Goal: Task Accomplishment & Management: Manage account settings

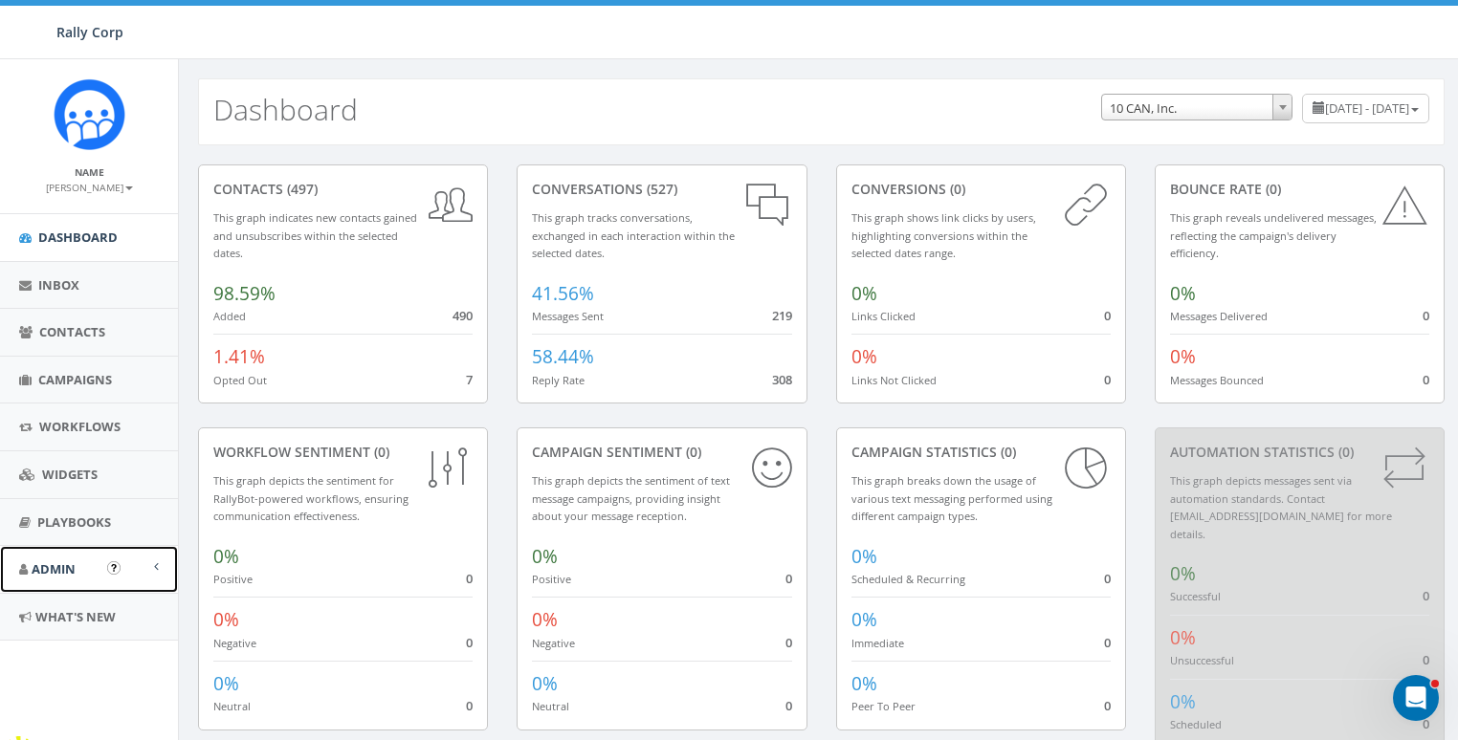
click at [52, 566] on span "Admin" at bounding box center [54, 569] width 44 height 17
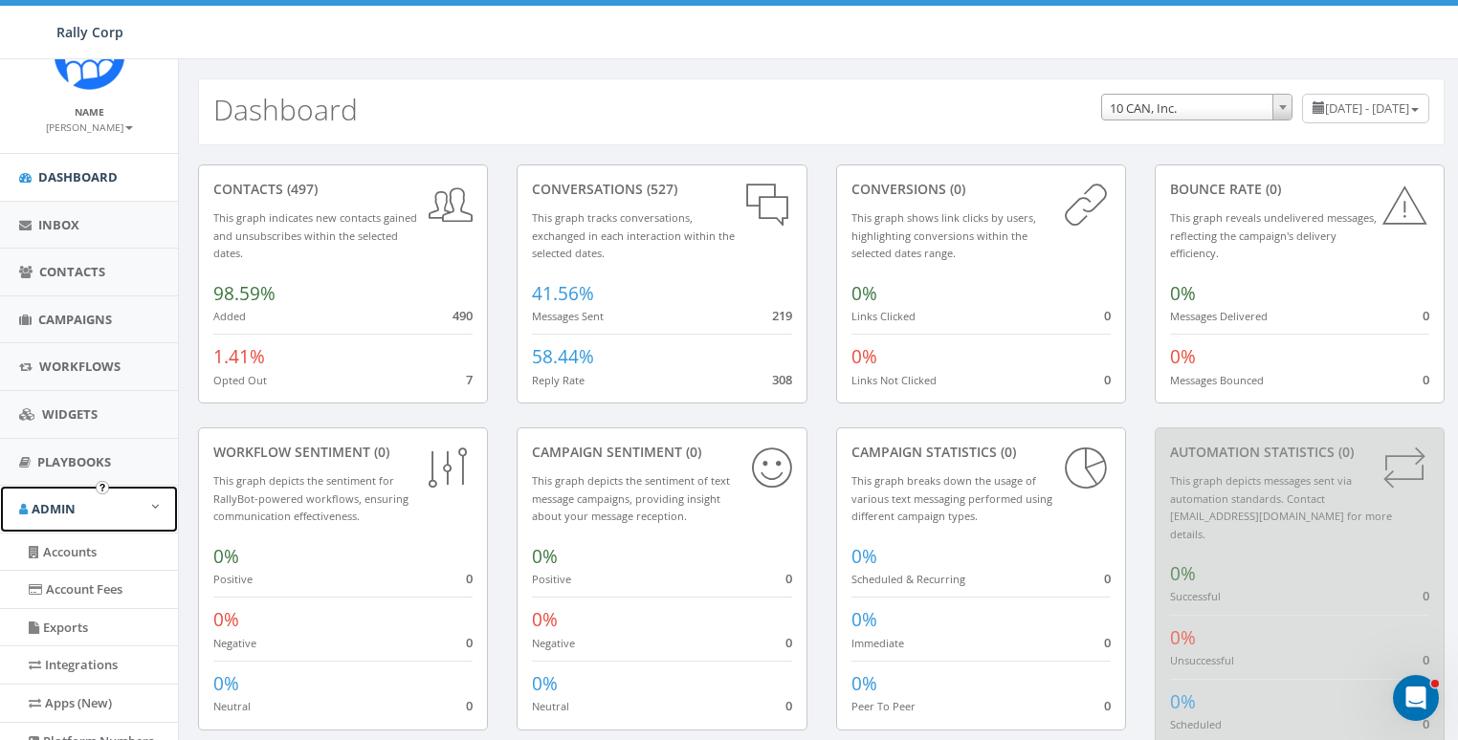
scroll to position [134, 0]
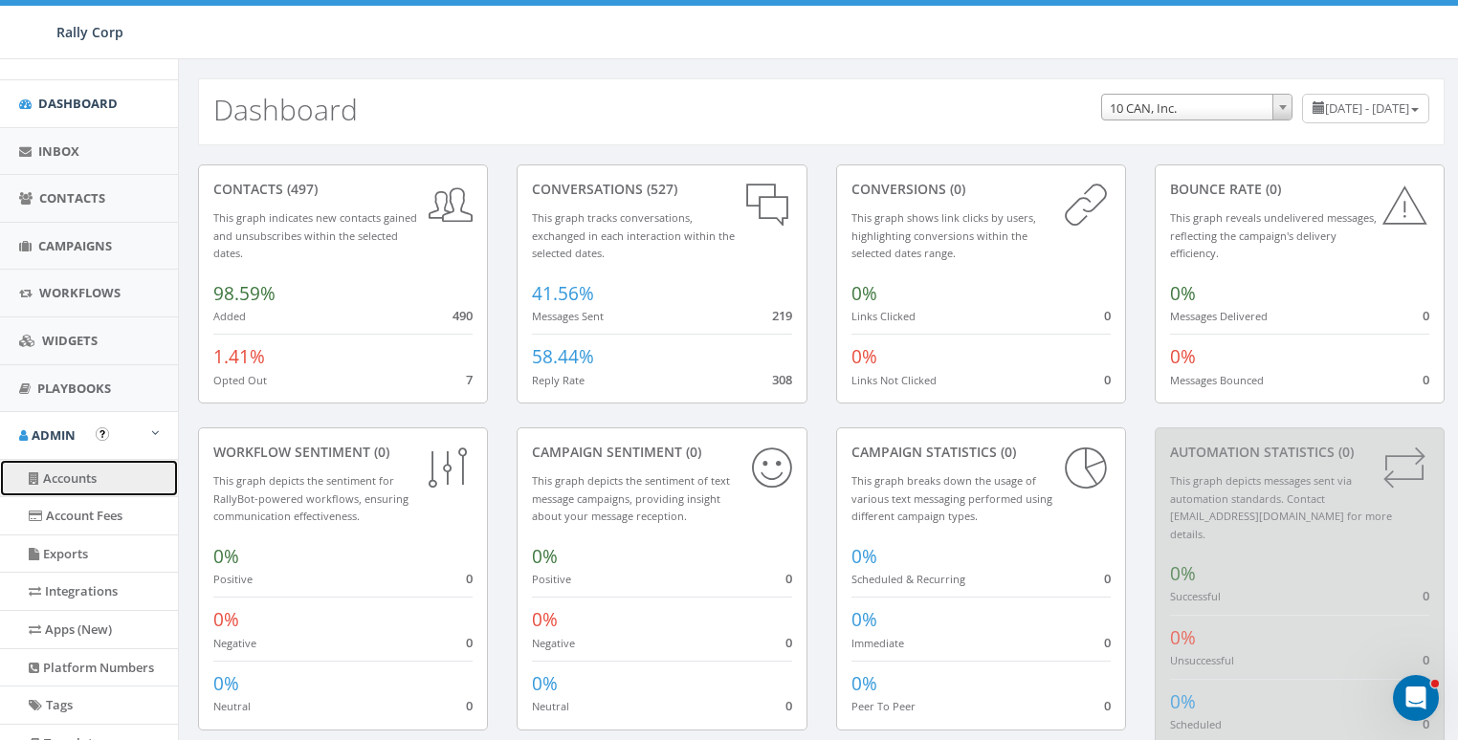
click at [68, 478] on link "Accounts" at bounding box center [89, 478] width 178 height 37
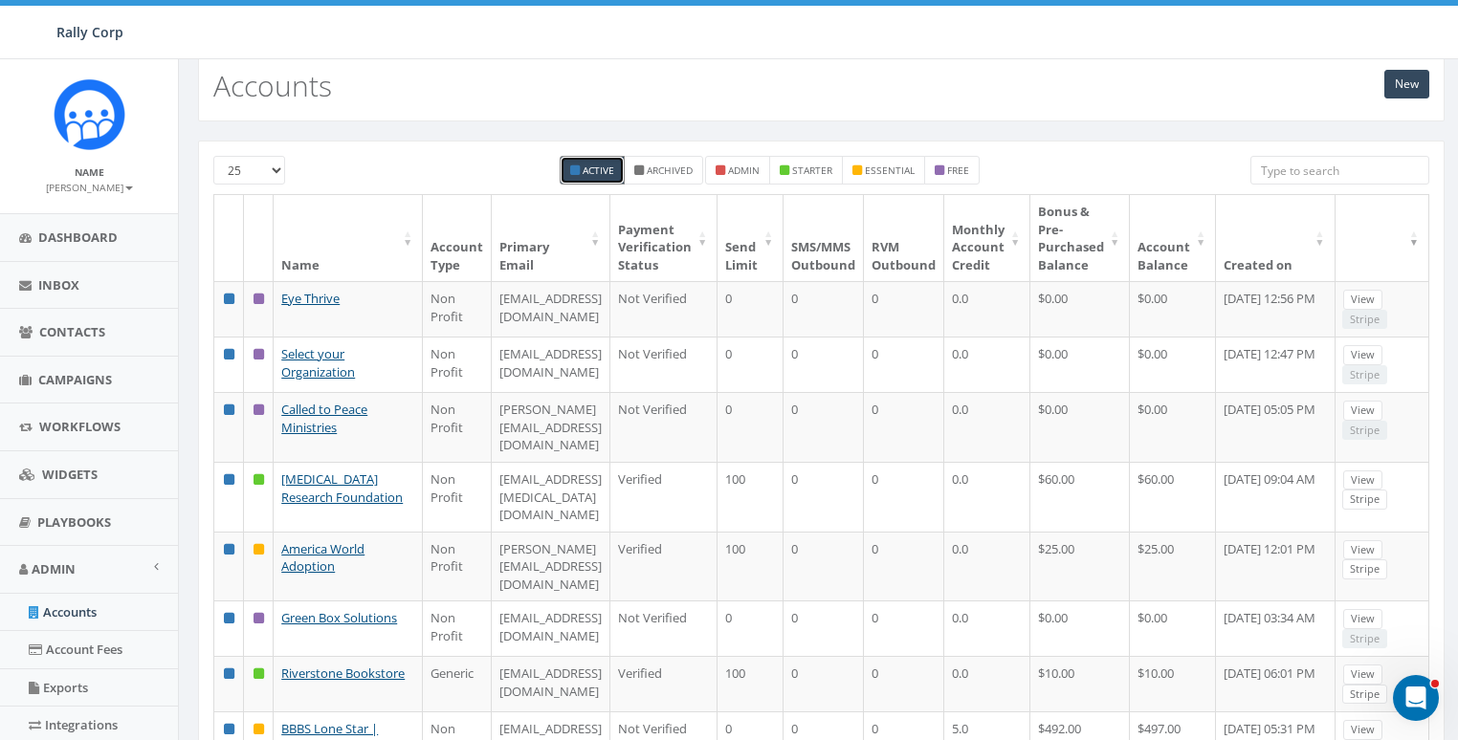
scroll to position [27, 0]
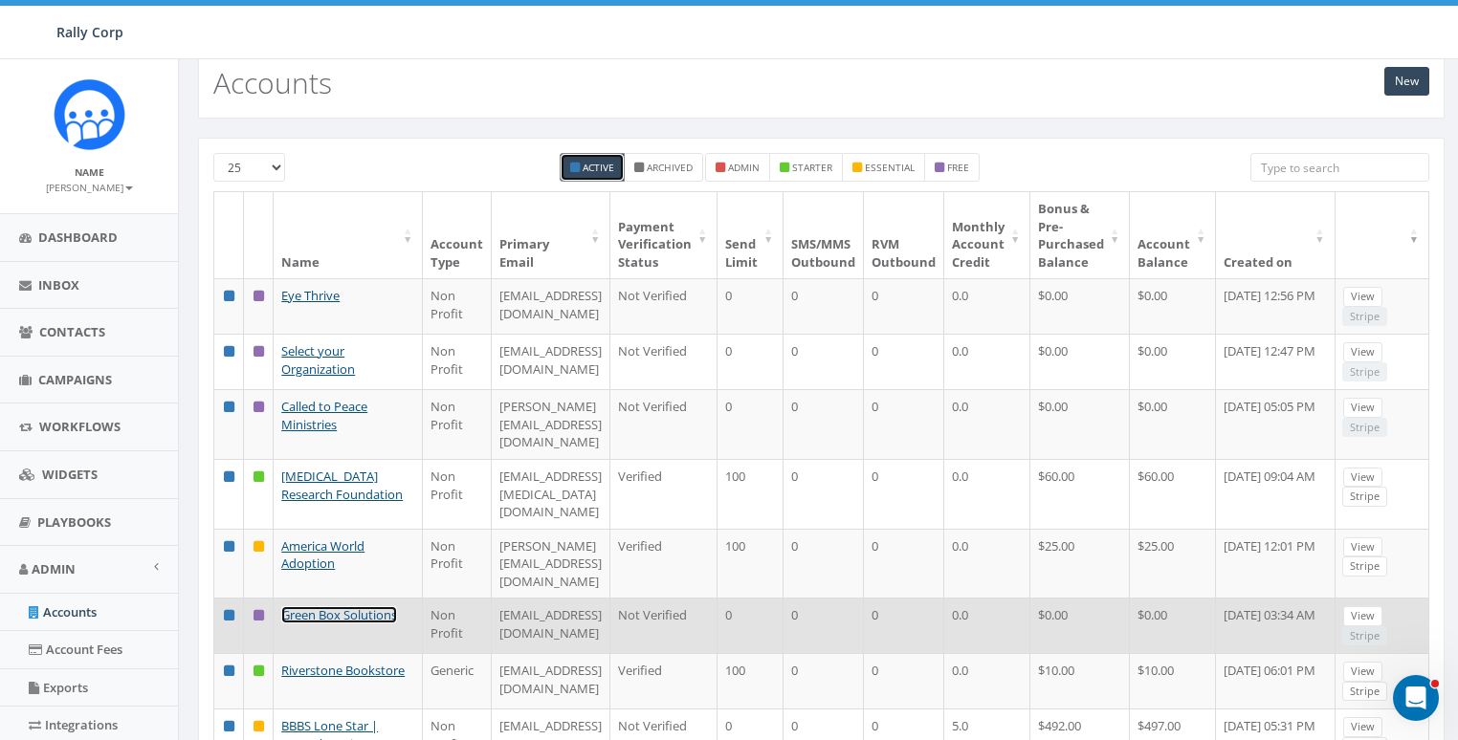
click at [303, 624] on link "Green Box Solutions" at bounding box center [339, 614] width 116 height 17
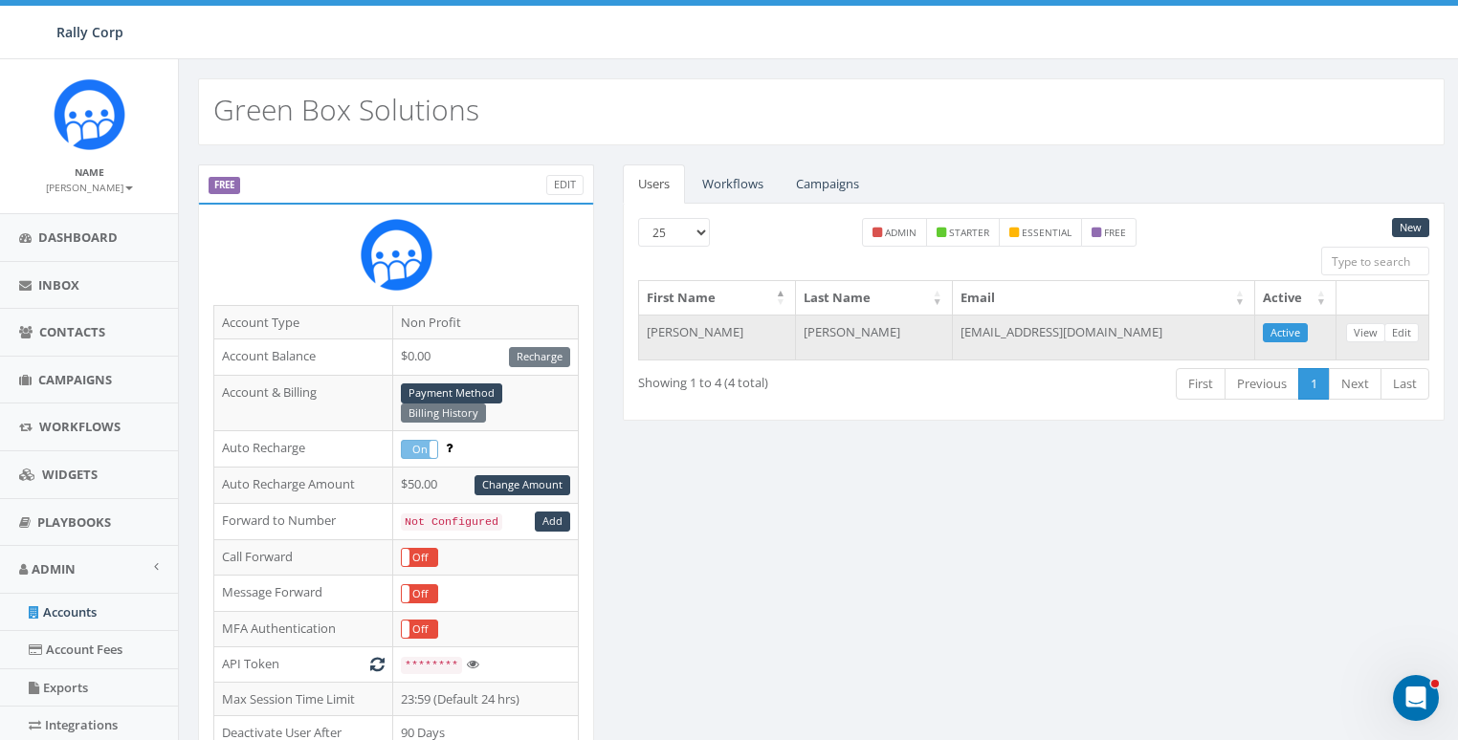
drag, startPoint x: 1017, startPoint y: 329, endPoint x: 1214, endPoint y: 329, distance: 197.0
click at [1215, 329] on td "[EMAIL_ADDRESS][DOMAIN_NAME]" at bounding box center [1104, 338] width 302 height 46
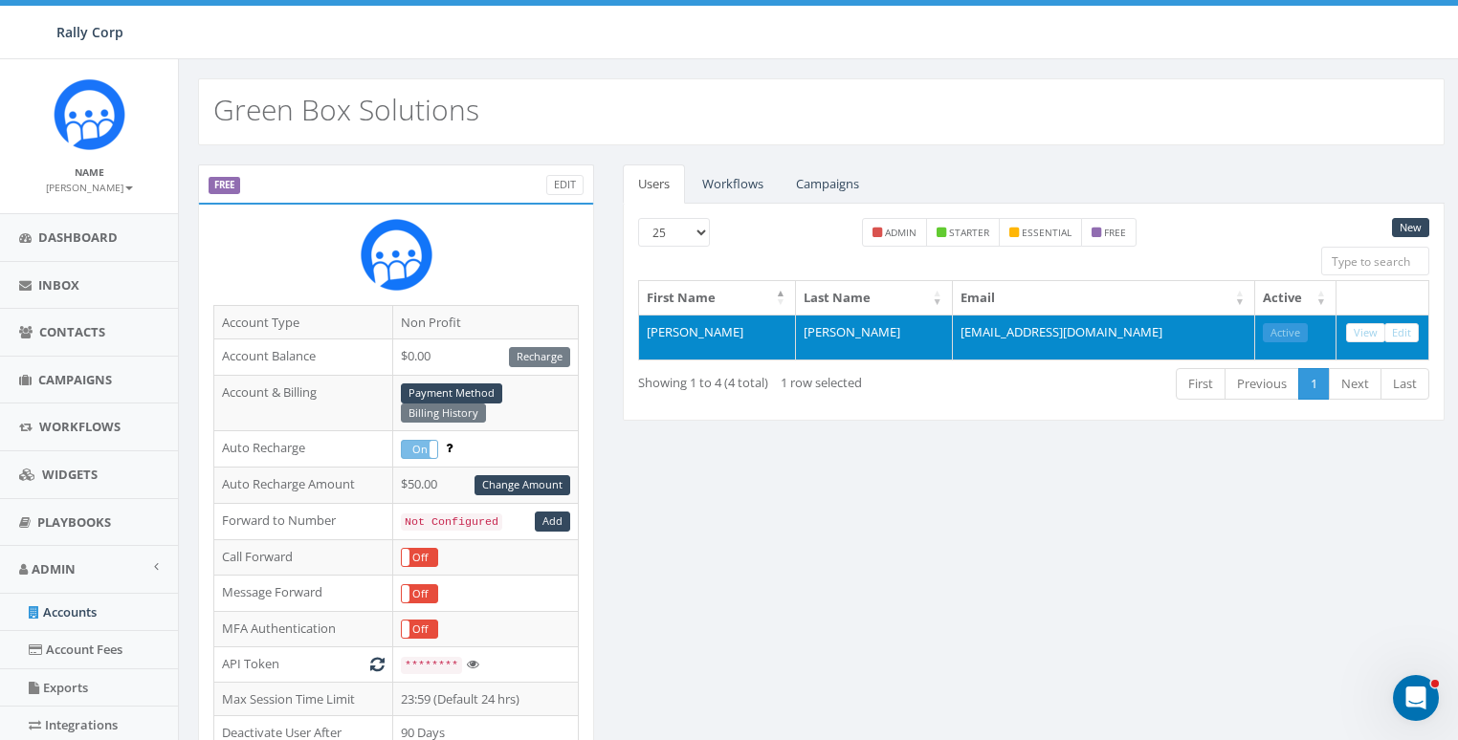
copy td "[DOMAIN_NAME]"
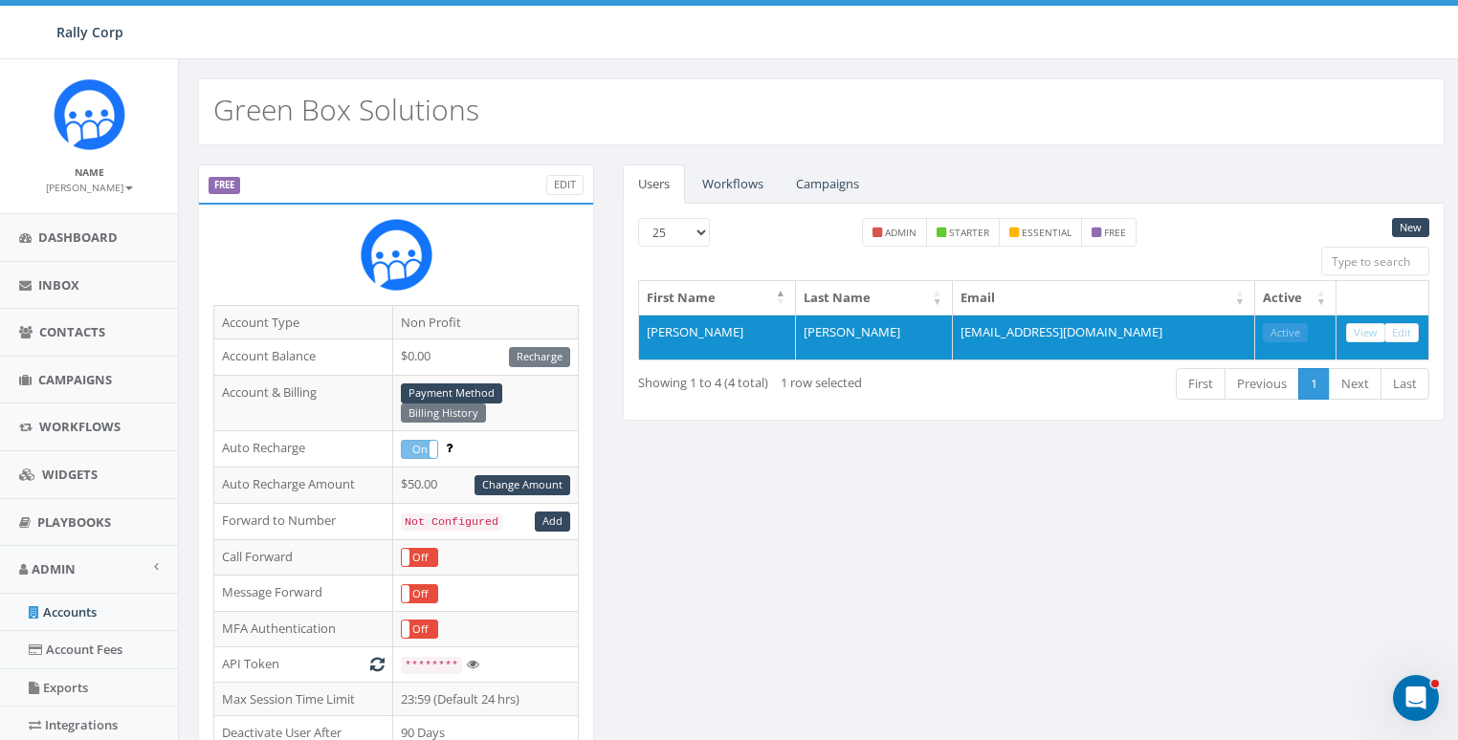
drag, startPoint x: 1012, startPoint y: 540, endPoint x: 1374, endPoint y: 392, distance: 390.8
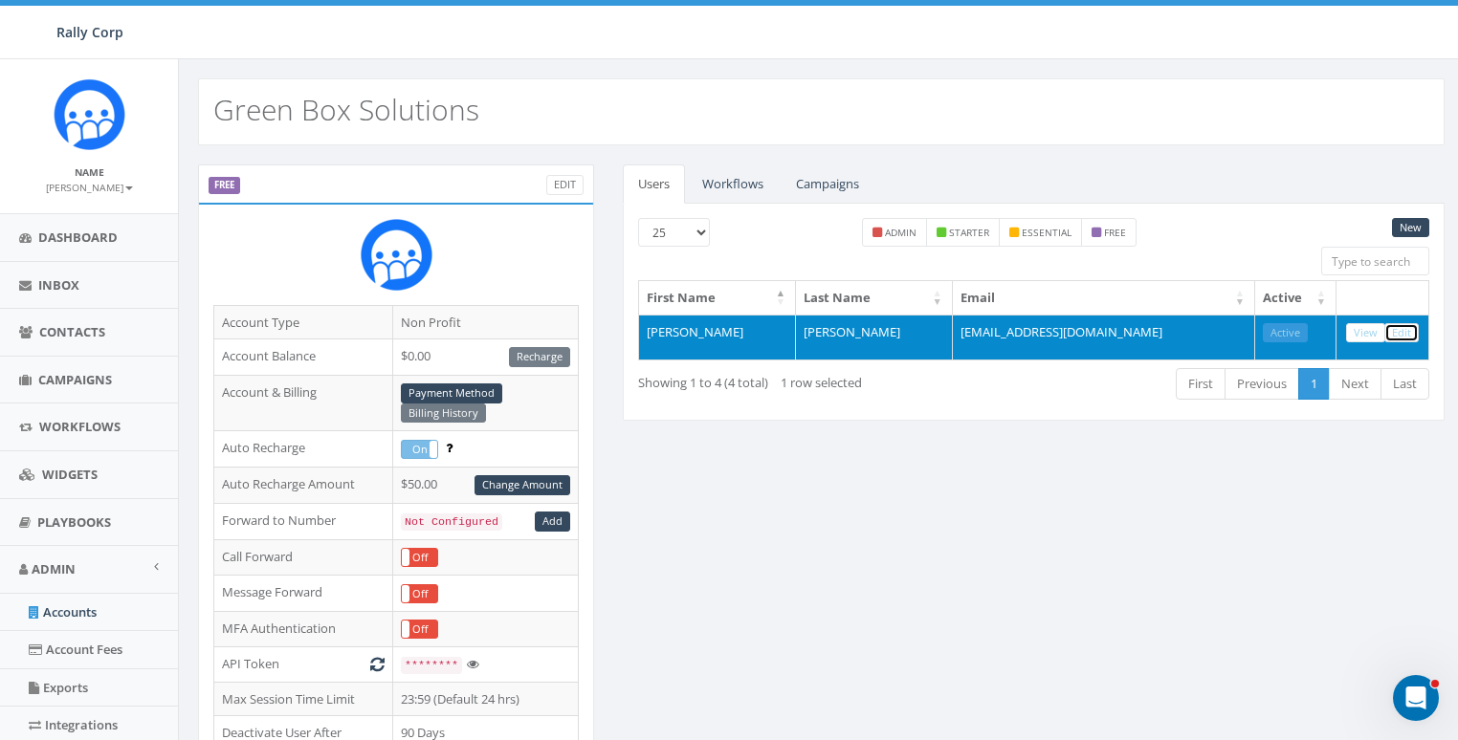
click at [1404, 326] on link "Edit" at bounding box center [1401, 333] width 34 height 20
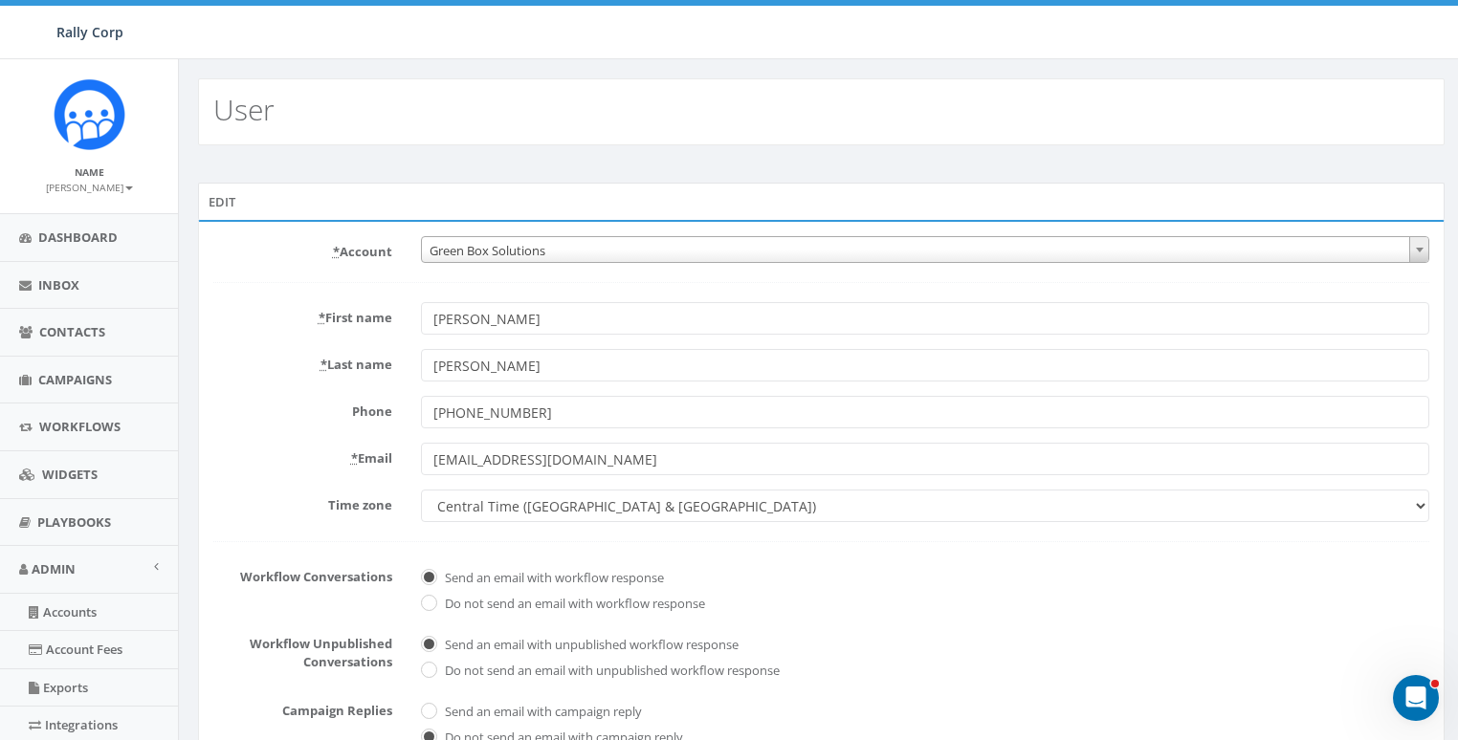
click at [251, 327] on div "* First name Erin" at bounding box center [821, 318] width 1244 height 33
click at [550, 450] on input "[EMAIL_ADDRESS][DOMAIN_NAME]" at bounding box center [925, 459] width 1008 height 33
paste input "b"
type input "[EMAIL_ADDRESS][DOMAIN_NAME]"
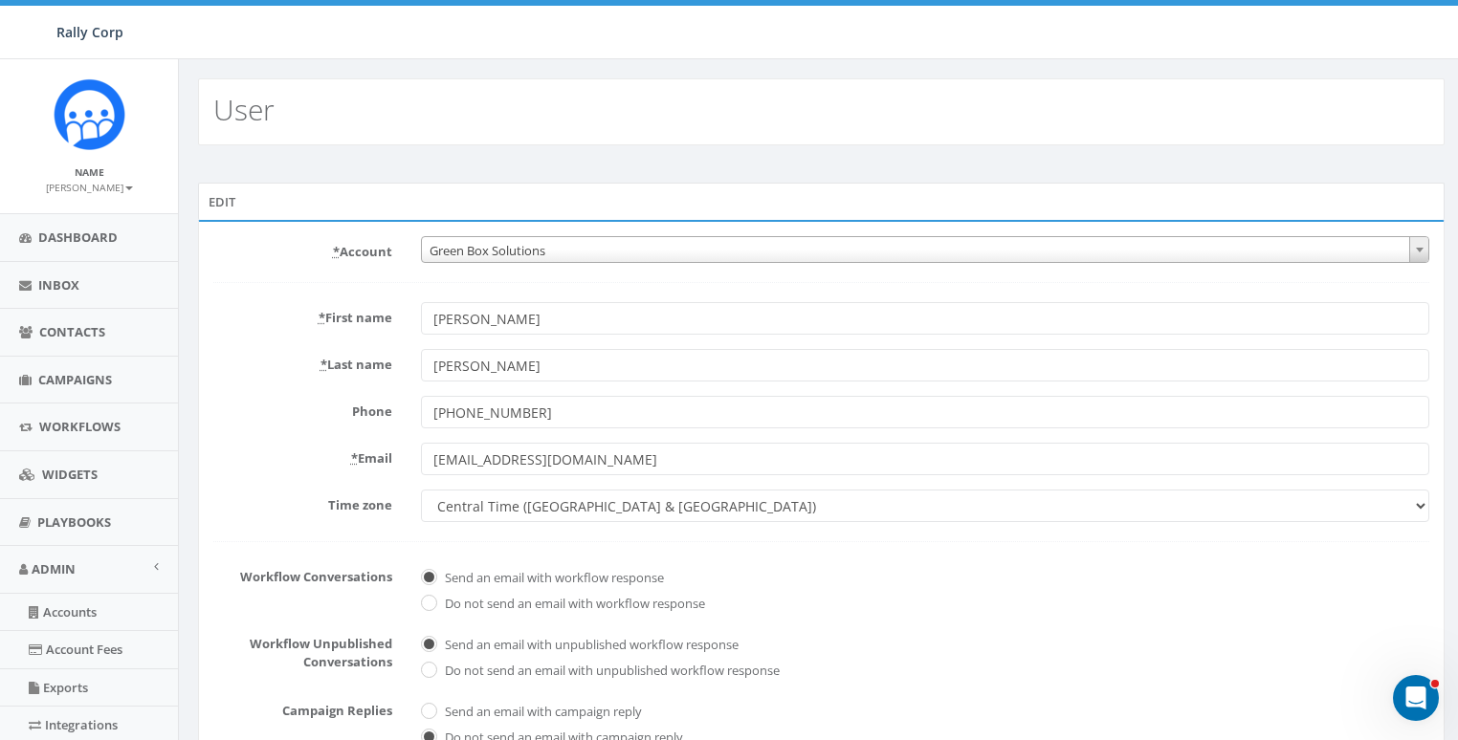
click at [287, 447] on label "* Email" at bounding box center [303, 455] width 208 height 25
click at [421, 447] on input "[EMAIL_ADDRESS][DOMAIN_NAME]" at bounding box center [925, 459] width 1008 height 33
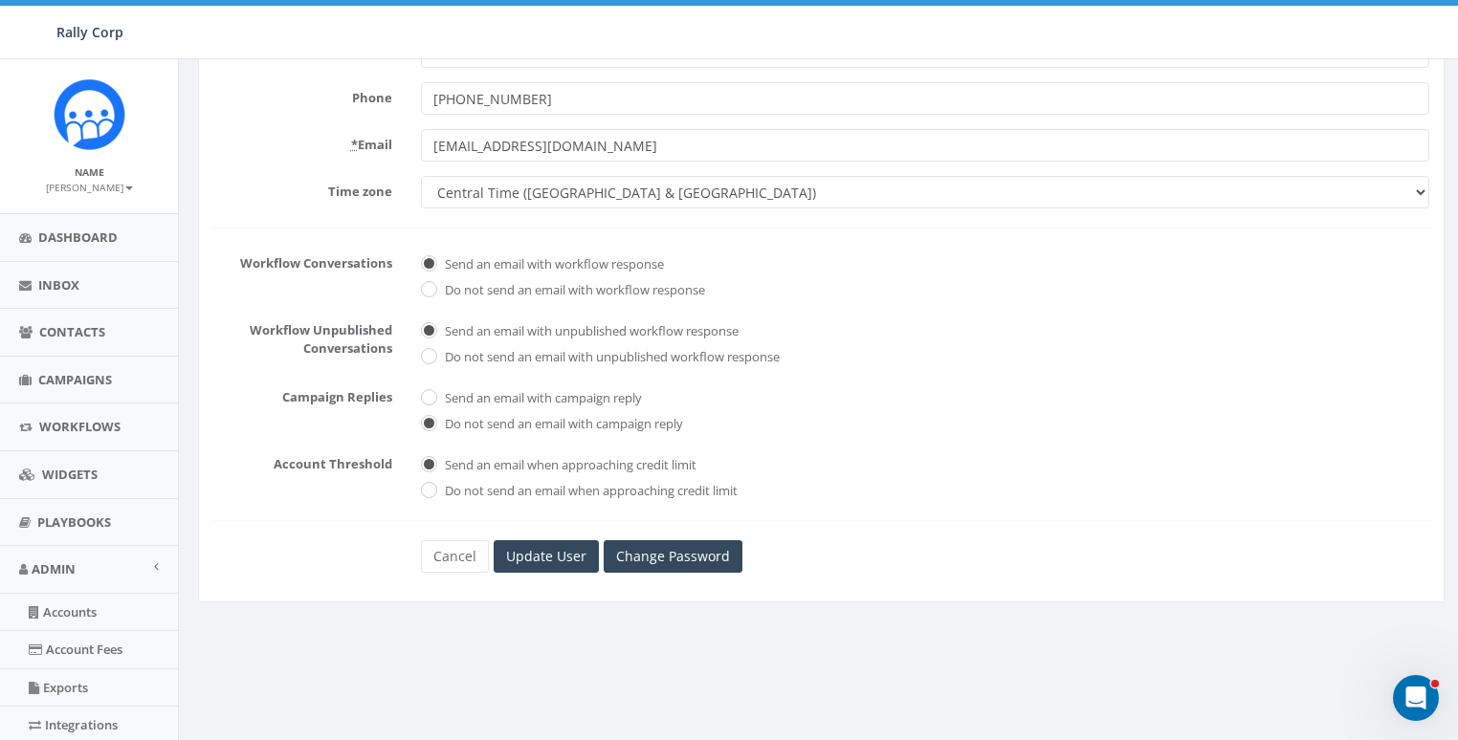
scroll to position [320, 0]
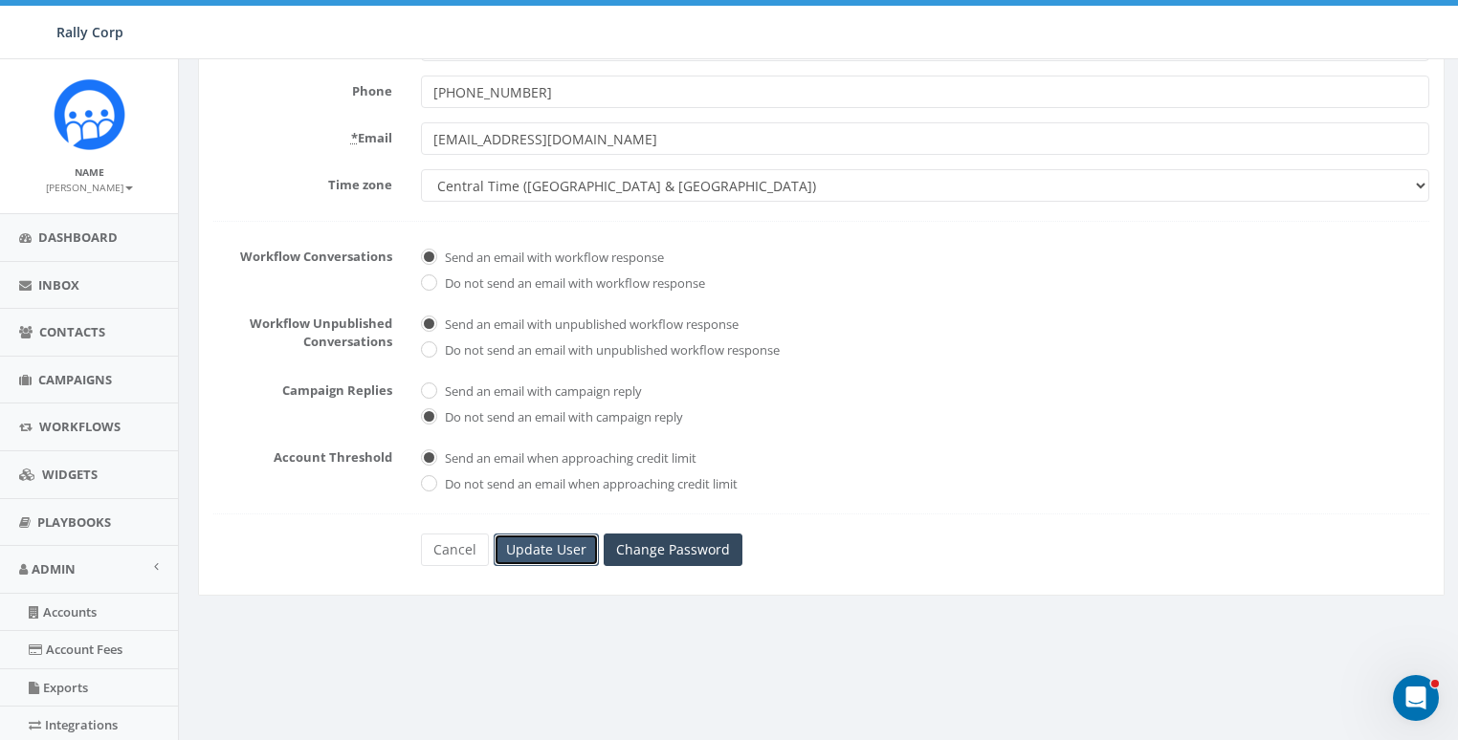
click at [527, 550] on input "Update User" at bounding box center [546, 550] width 105 height 33
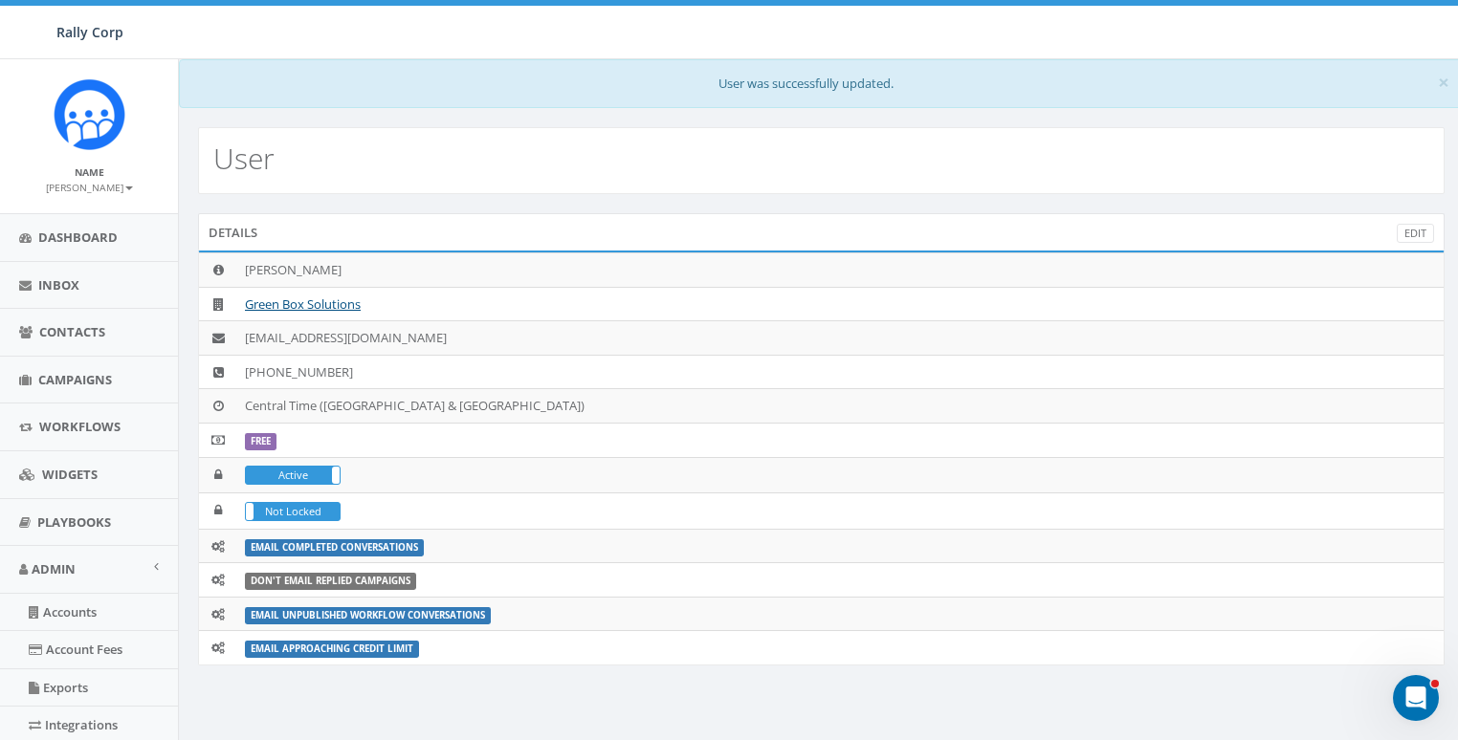
click at [502, 178] on div "User" at bounding box center [821, 160] width 1246 height 67
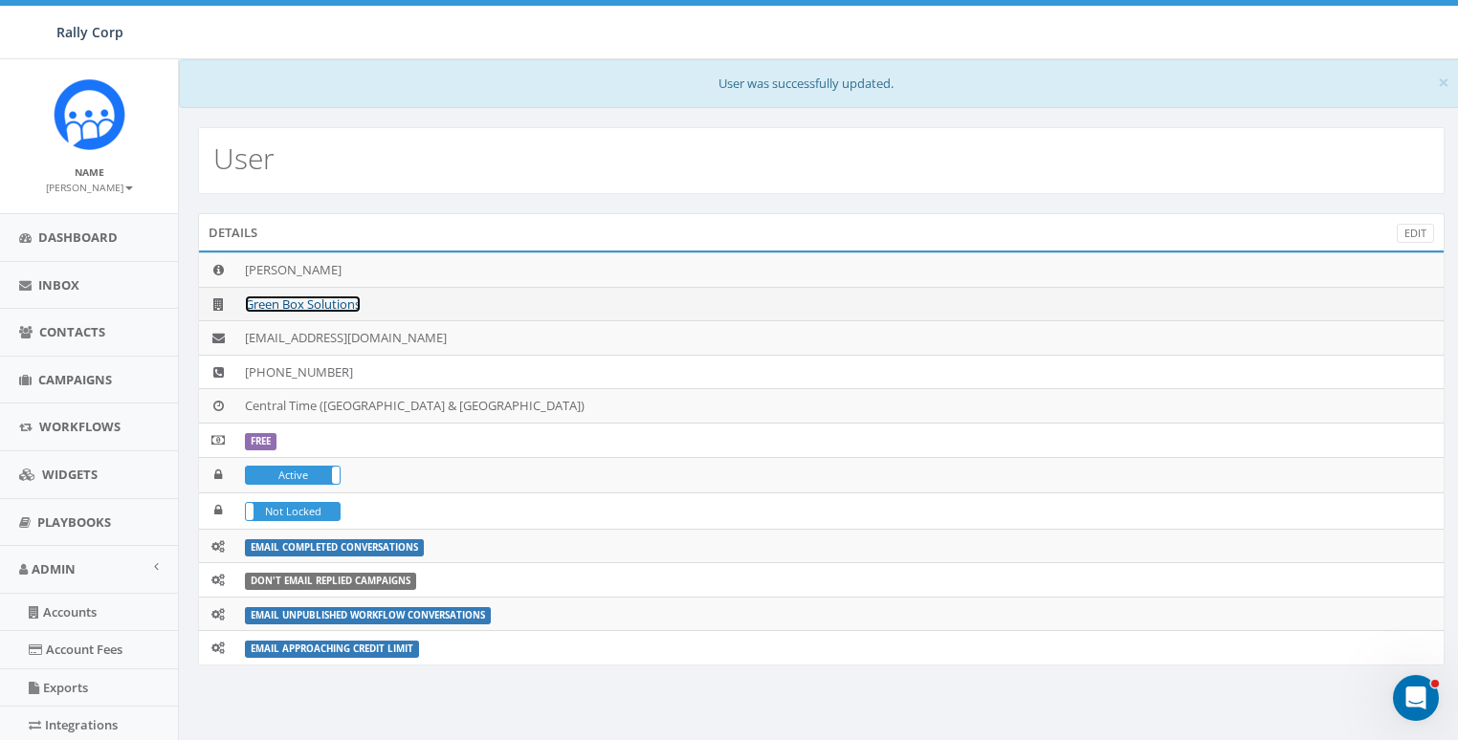
click at [288, 299] on link "Green Box Solutions" at bounding box center [303, 304] width 116 height 17
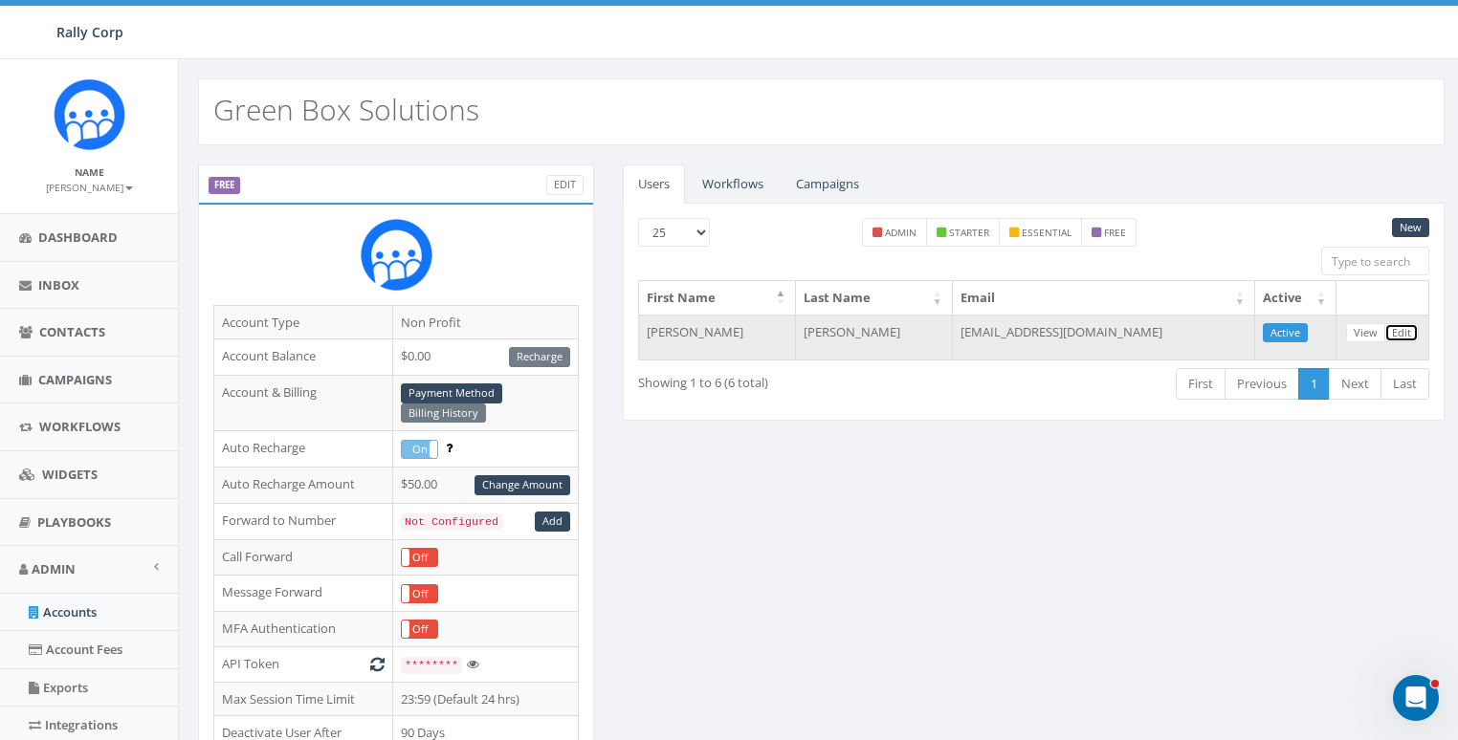
click at [1413, 329] on link "Edit" at bounding box center [1401, 333] width 34 height 20
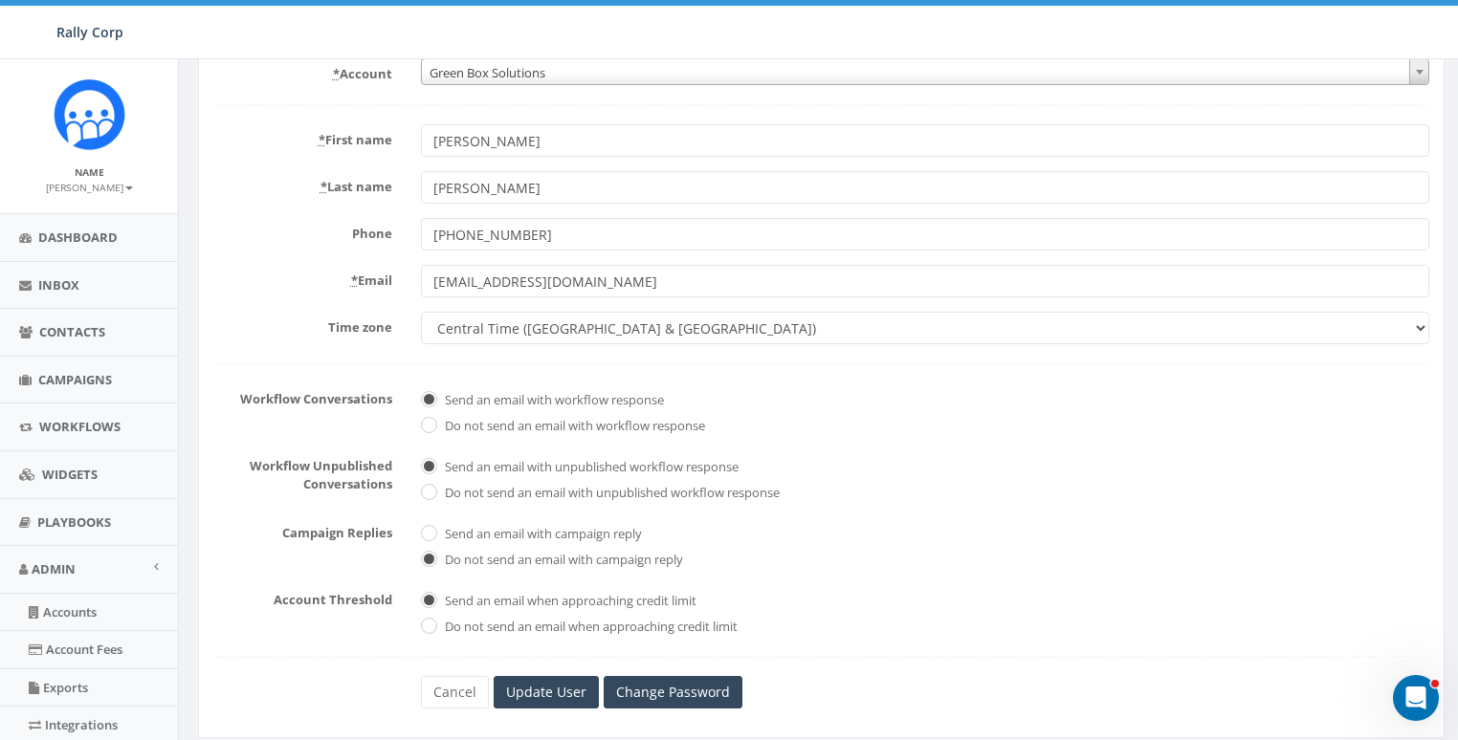
scroll to position [299, 0]
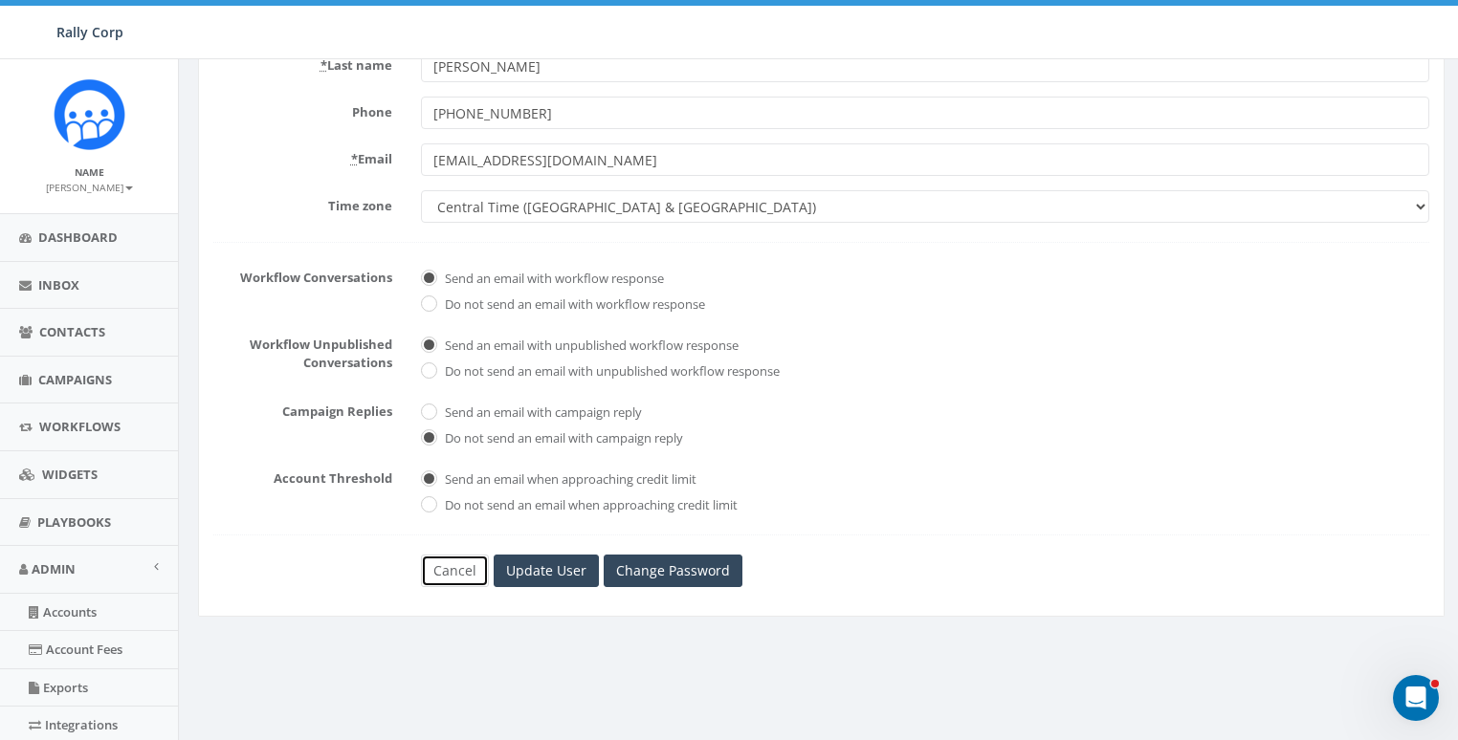
click at [451, 563] on link "Cancel" at bounding box center [455, 571] width 68 height 33
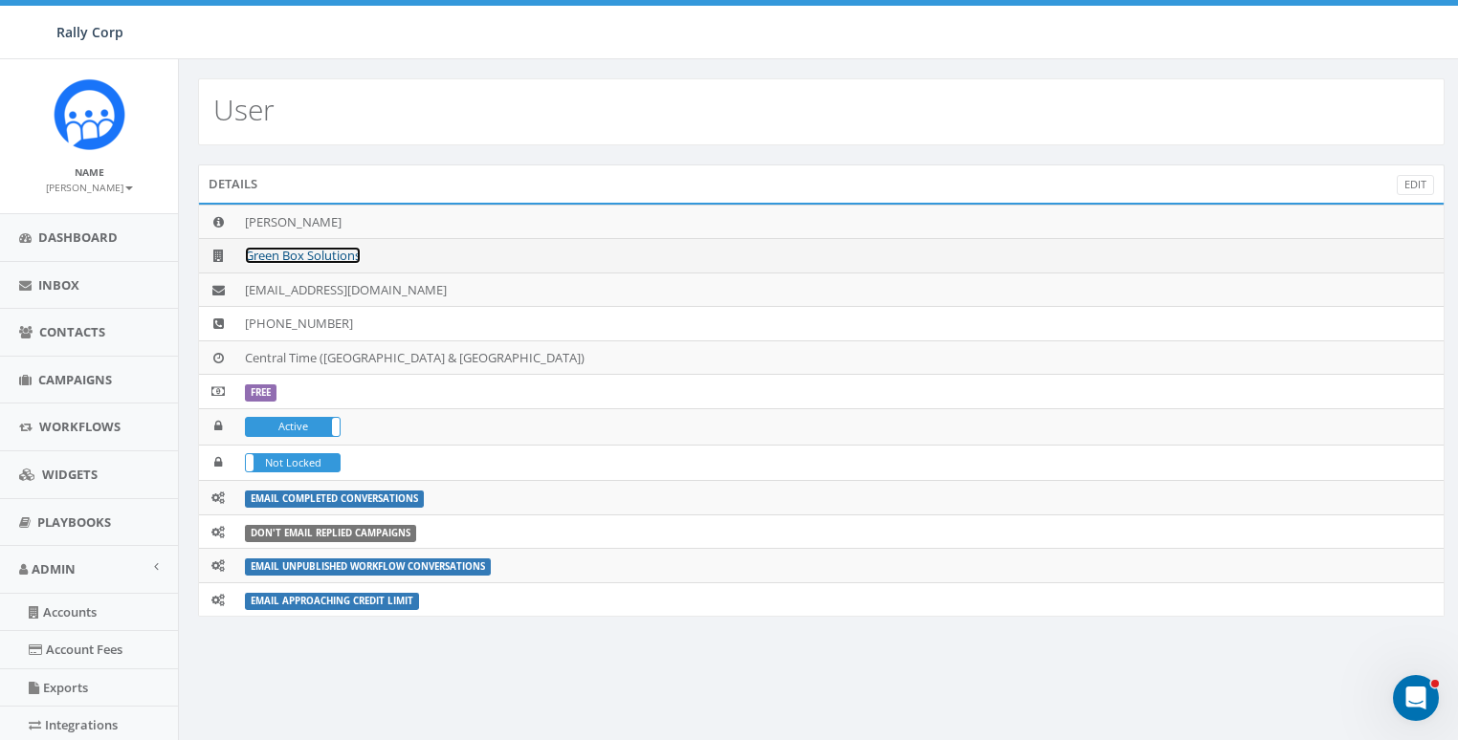
click at [297, 250] on link "Green Box Solutions" at bounding box center [303, 255] width 116 height 17
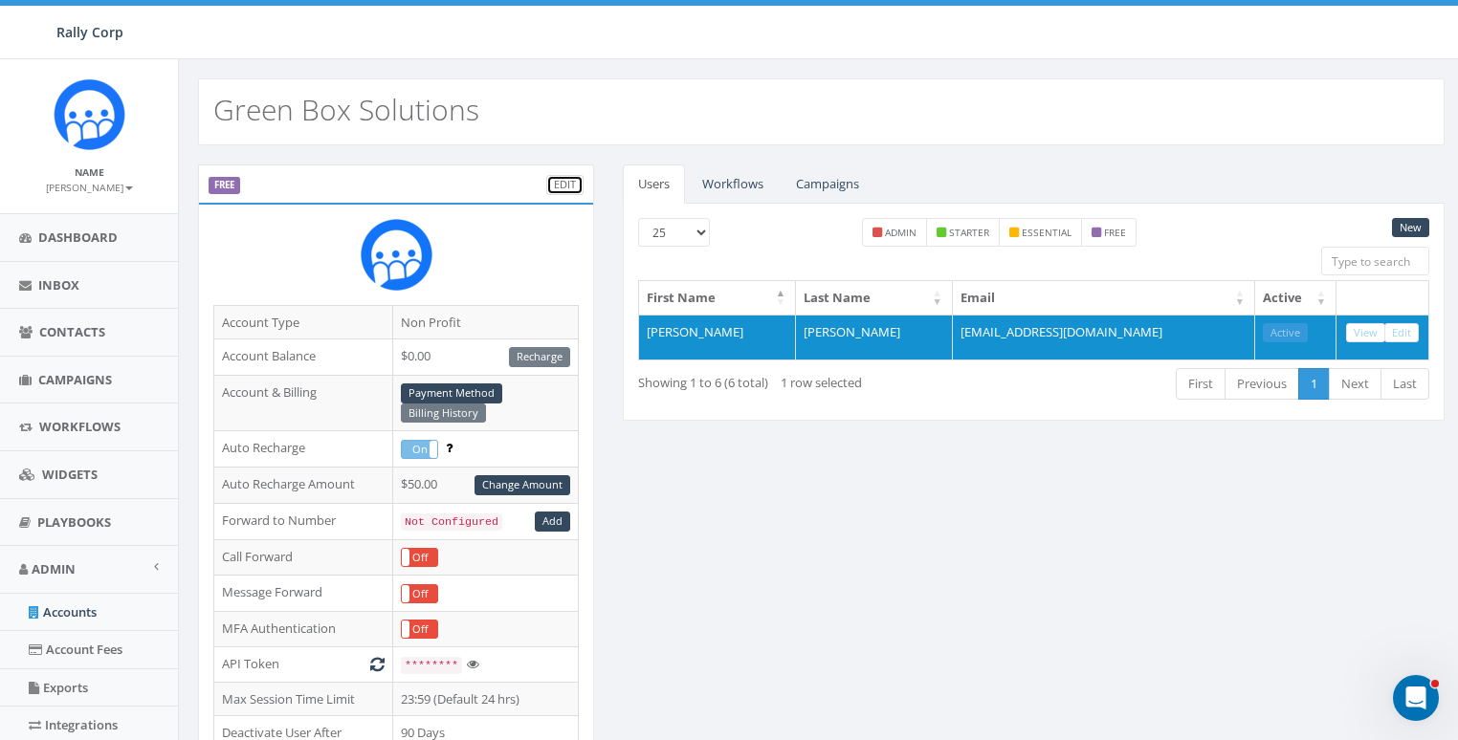
click at [573, 181] on link "Edit" at bounding box center [564, 185] width 37 height 20
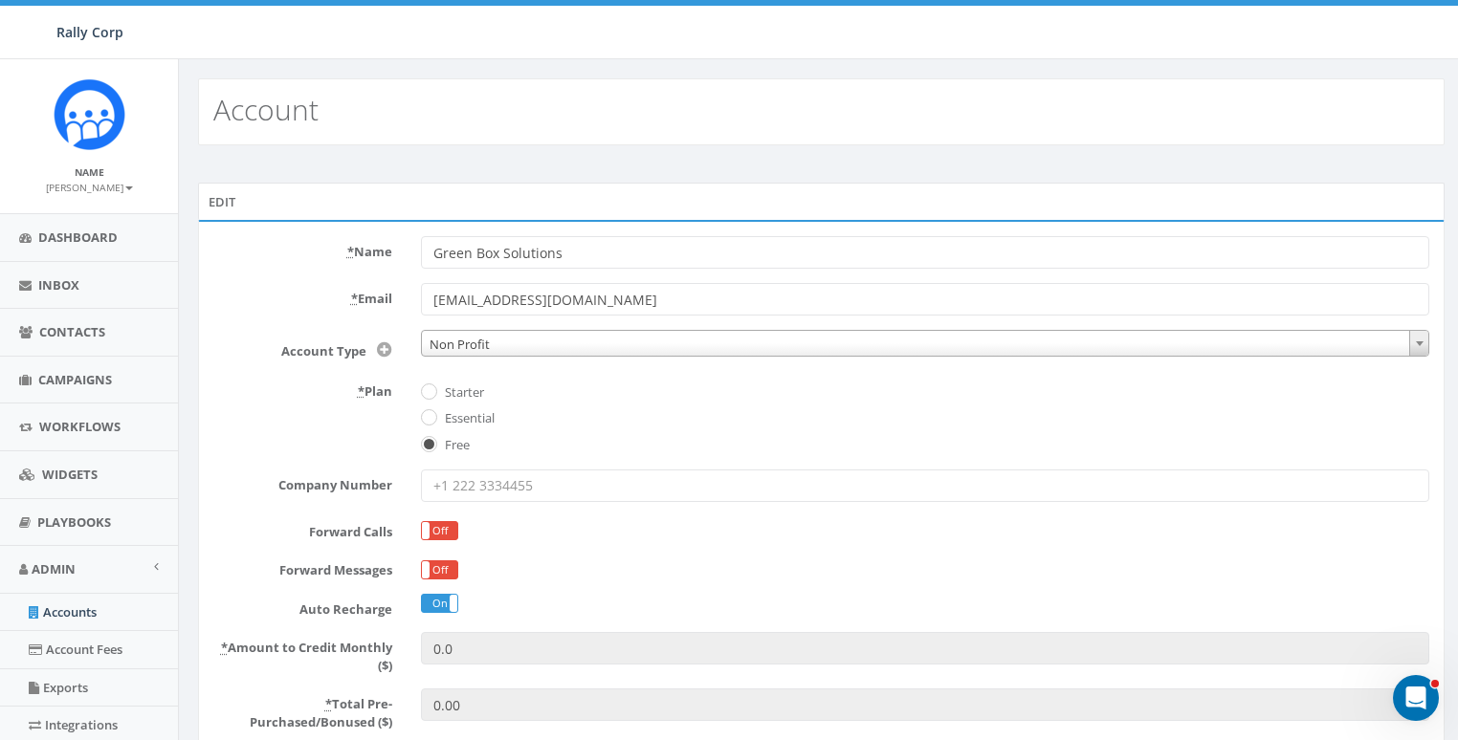
scroll to position [406, 0]
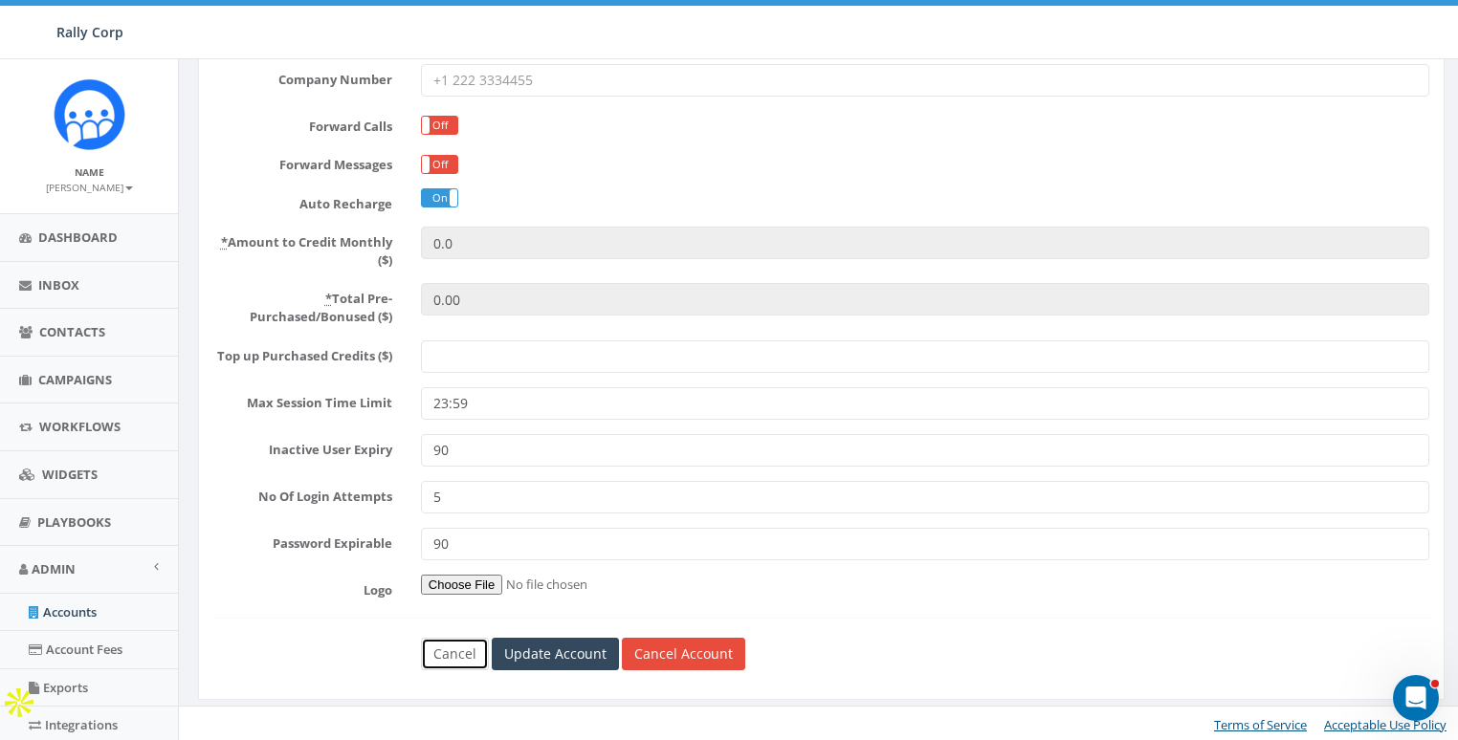
click at [445, 649] on link "Cancel" at bounding box center [455, 654] width 68 height 33
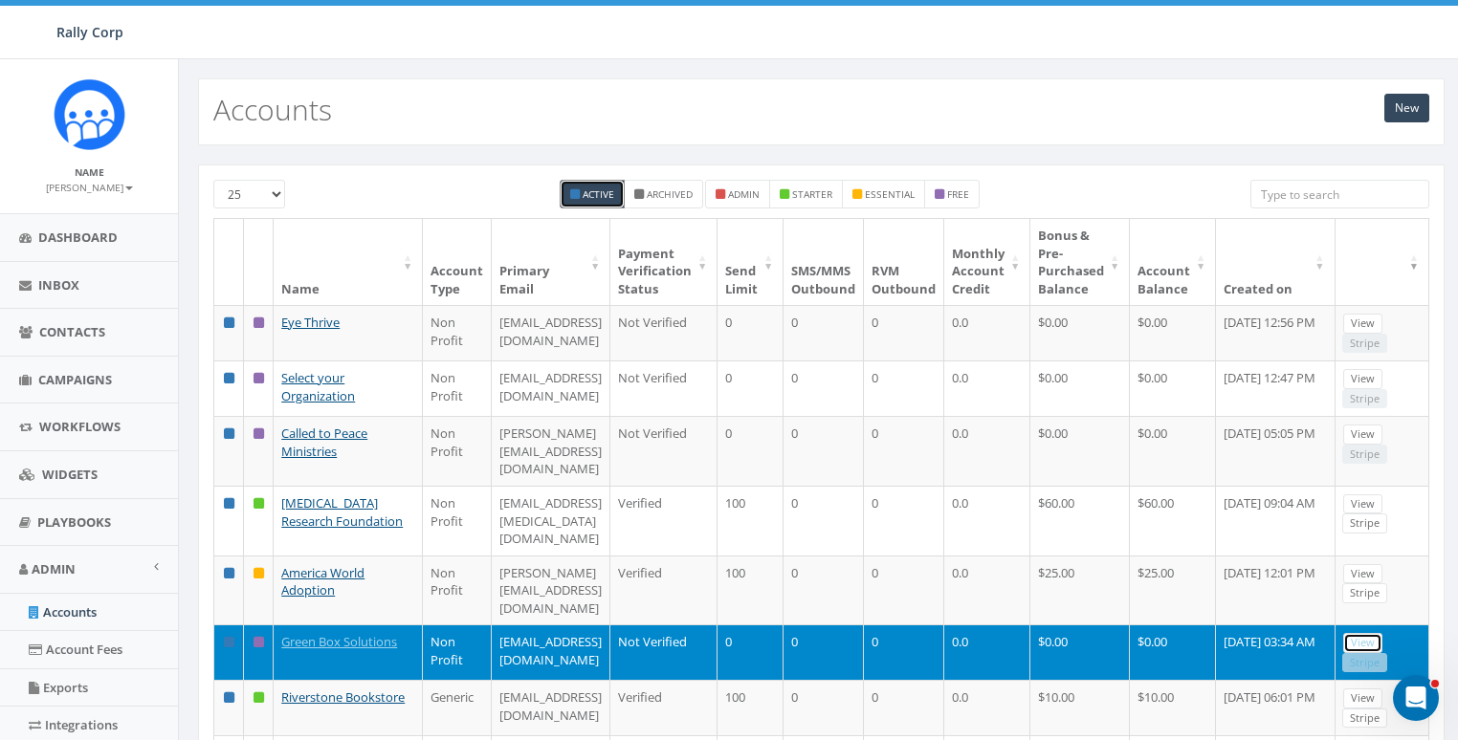
click at [1382, 653] on link "View" at bounding box center [1362, 643] width 39 height 20
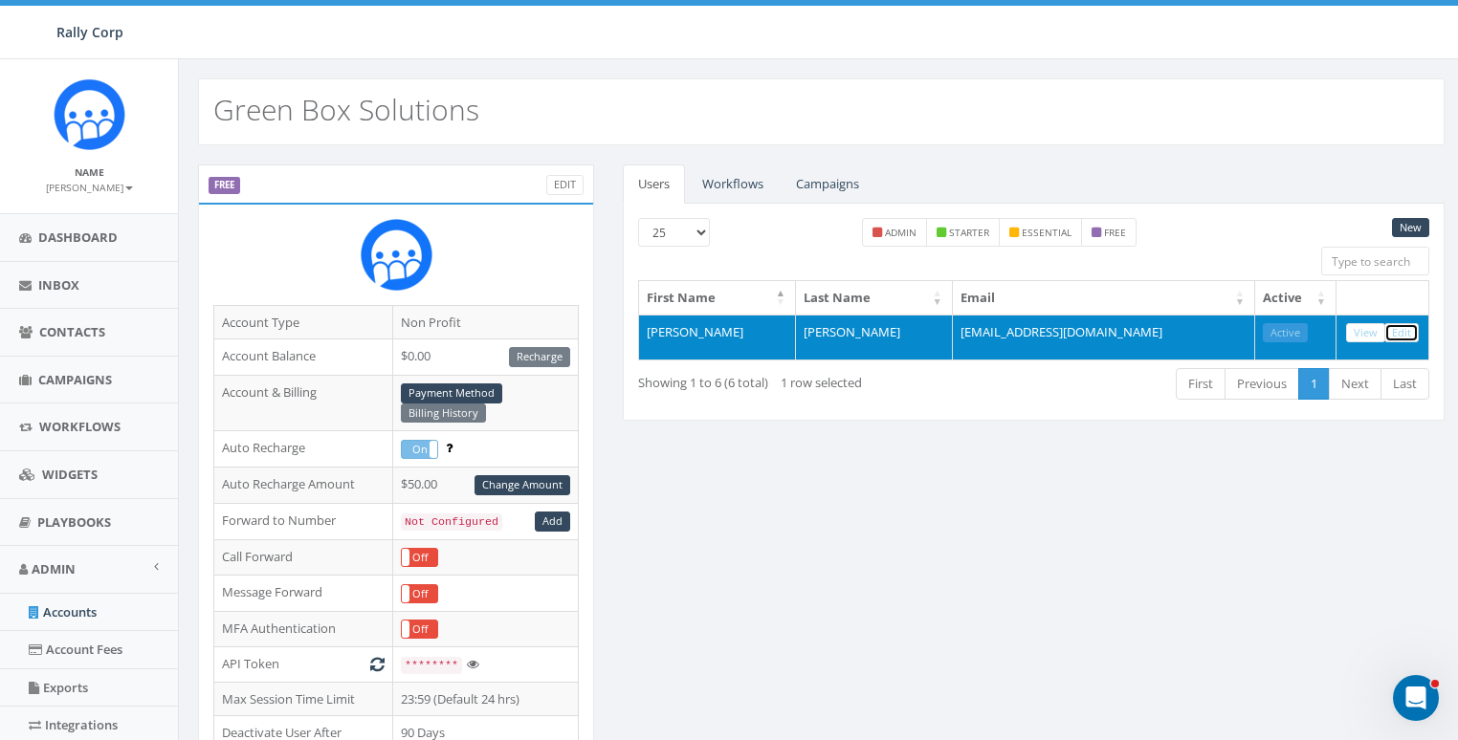
click at [1407, 333] on link "Edit" at bounding box center [1401, 333] width 34 height 20
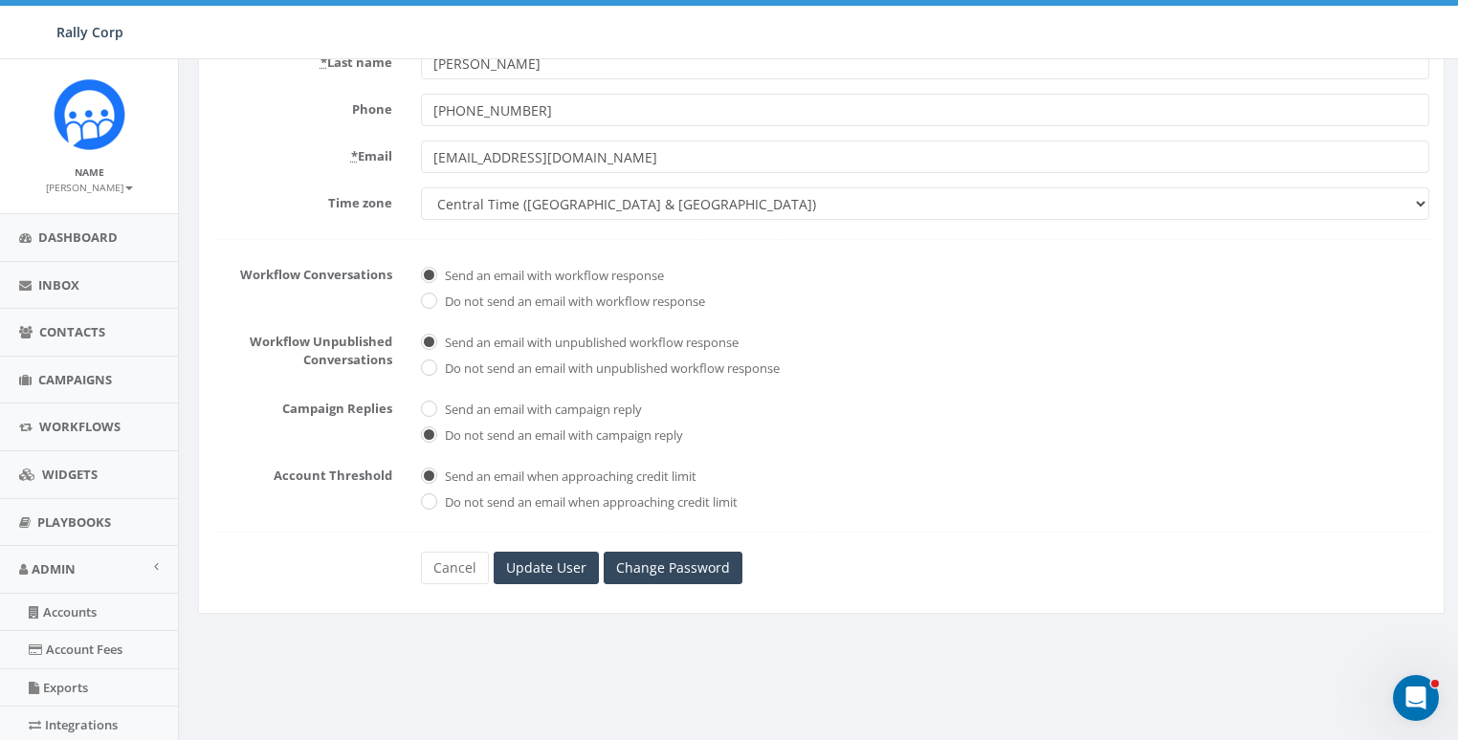
scroll to position [404, 0]
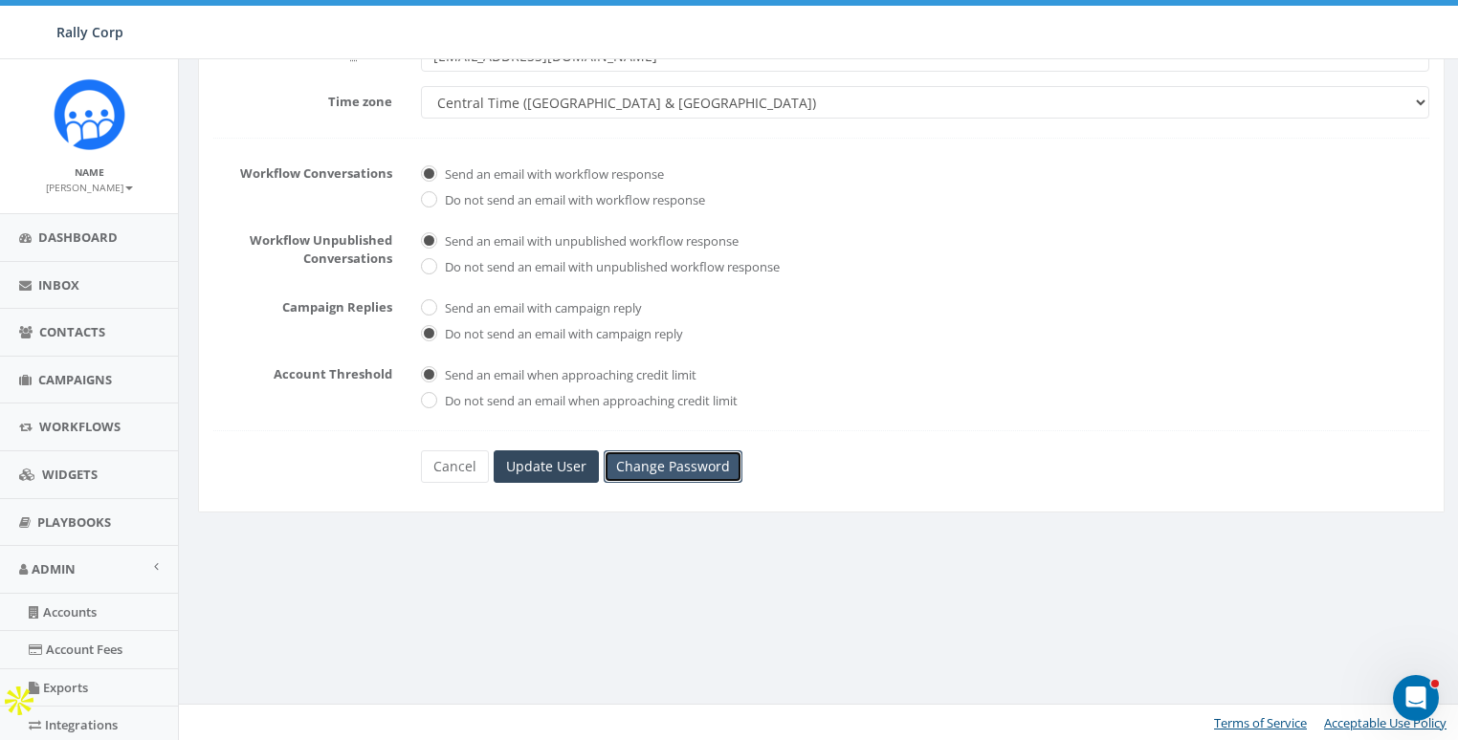
click at [673, 462] on link "Change Password" at bounding box center [673, 467] width 139 height 33
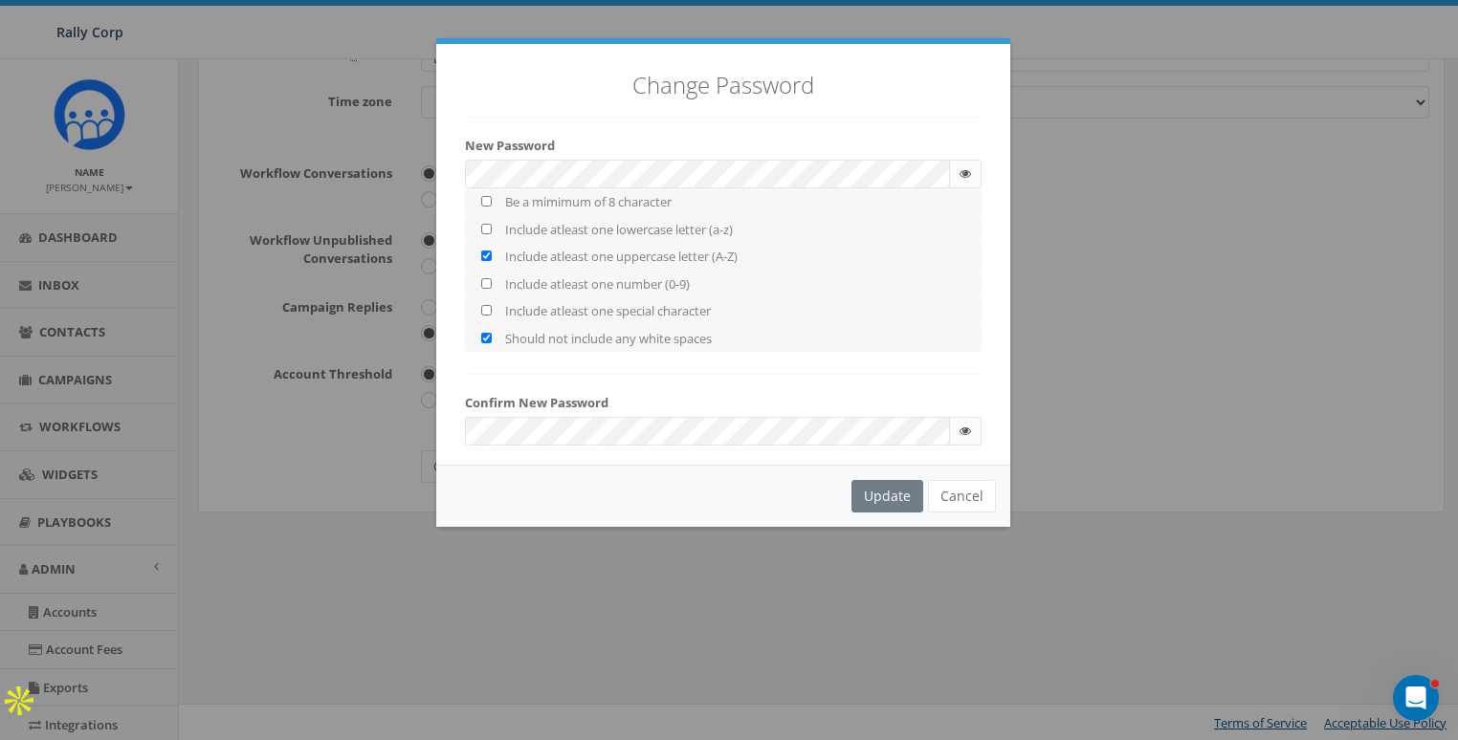
checkbox input "true"
checkbox input "false"
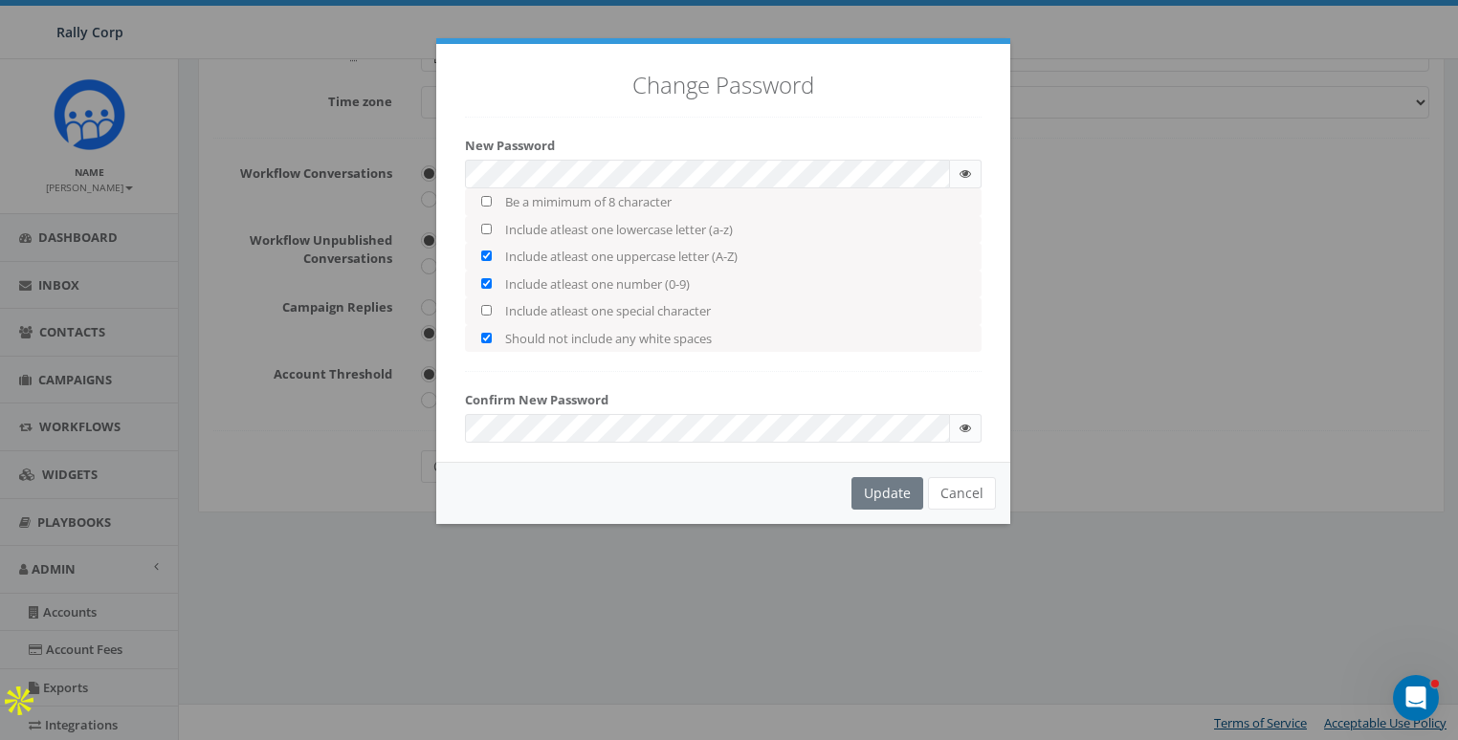
checkbox input "false"
checkbox input "true"
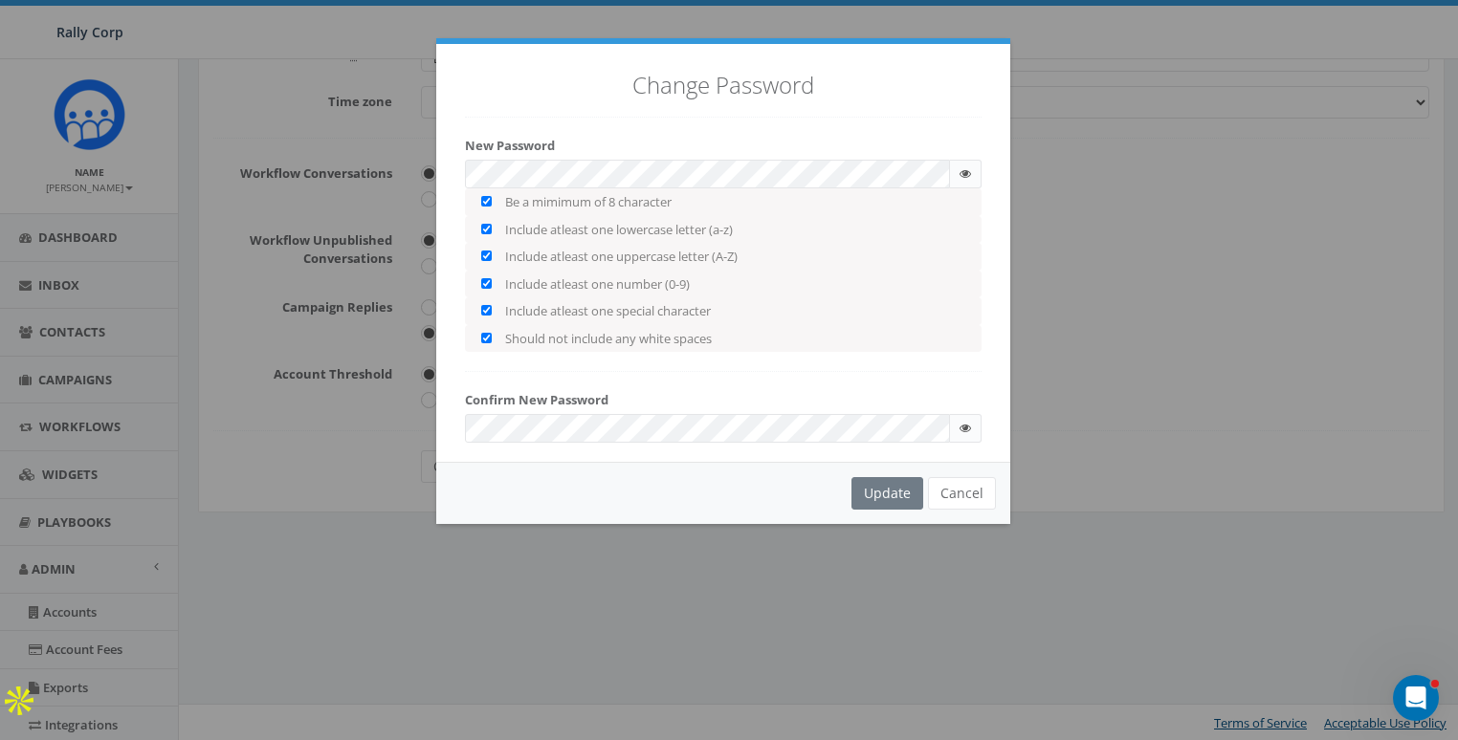
click at [963, 168] on icon at bounding box center [964, 173] width 11 height 11
click at [582, 468] on div "Update Cancel" at bounding box center [723, 488] width 574 height 62
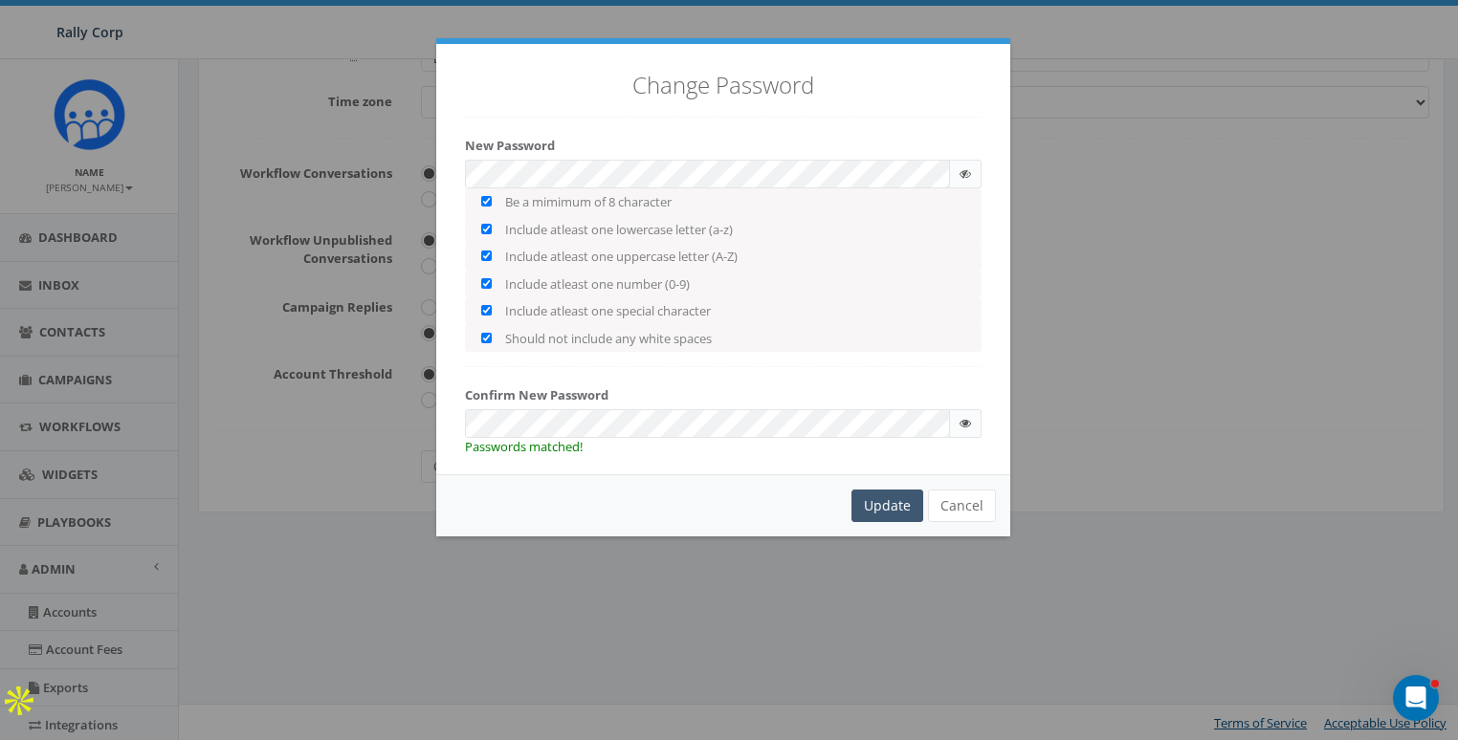
click at [871, 508] on div "Update" at bounding box center [887, 506] width 72 height 33
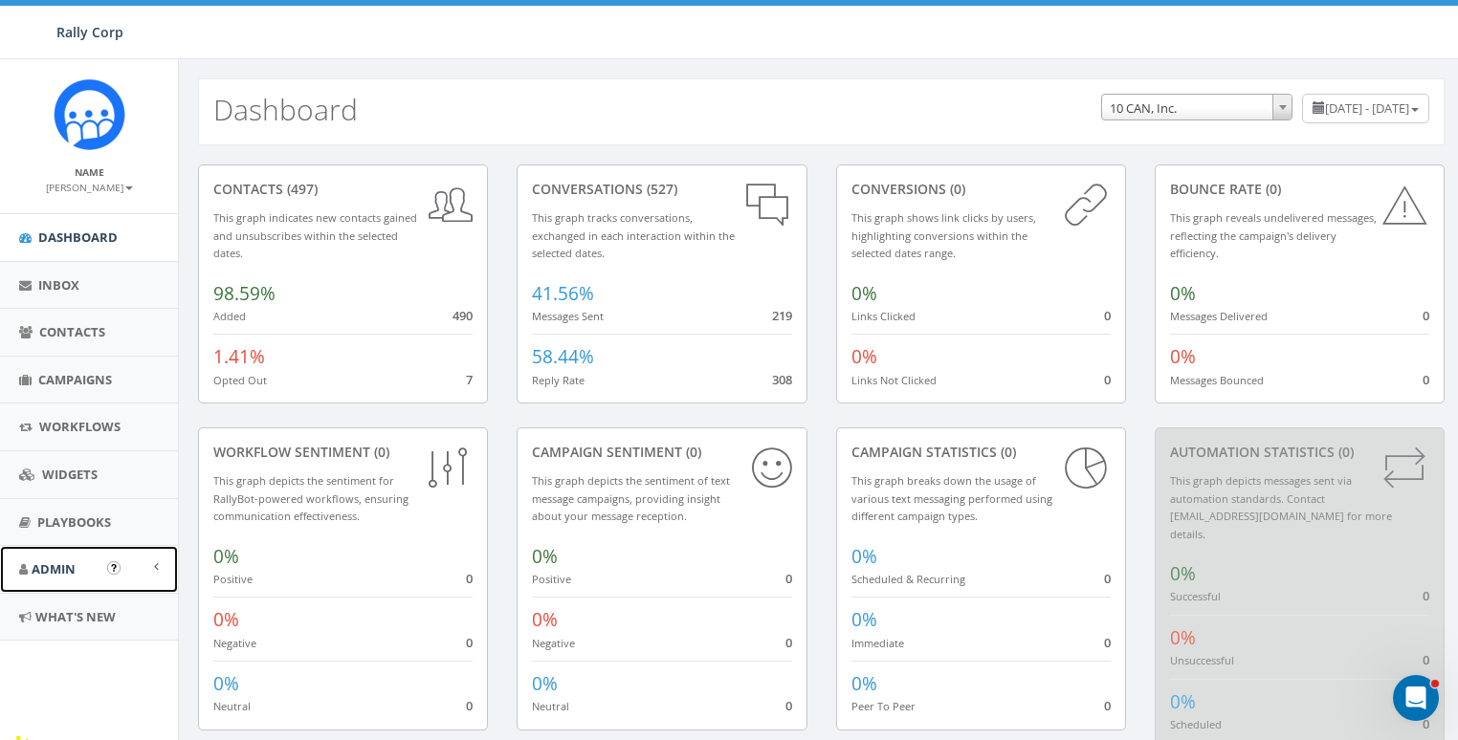
click at [33, 570] on span "Admin" at bounding box center [54, 569] width 44 height 17
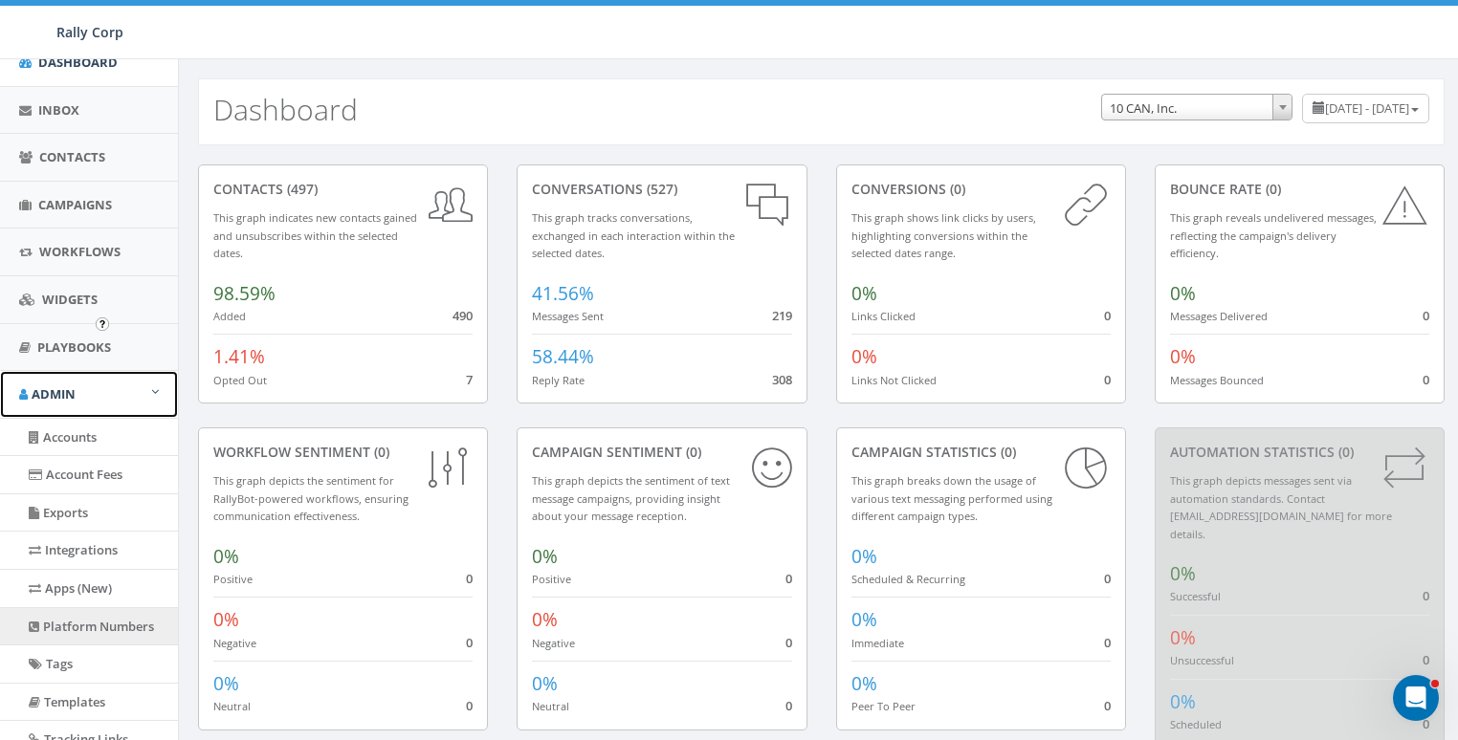
scroll to position [250, 0]
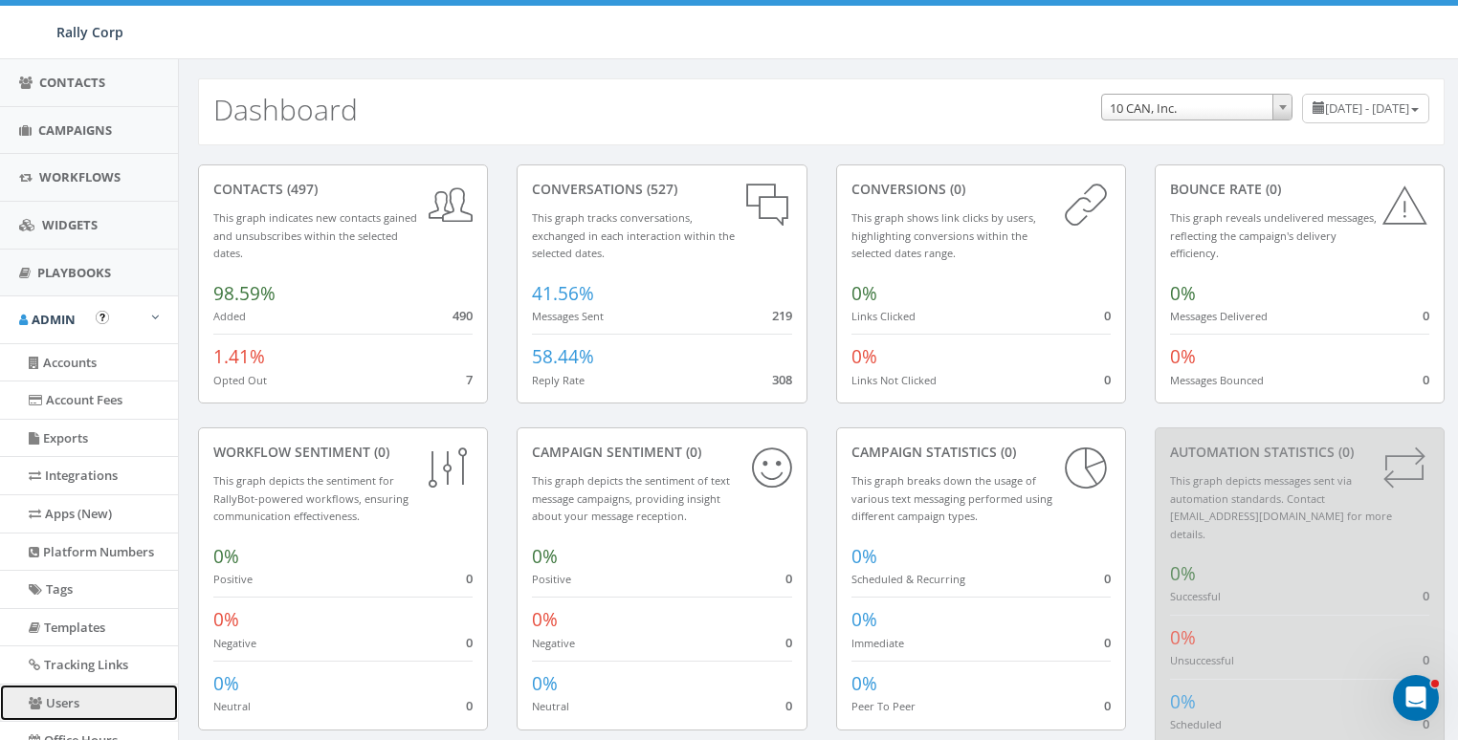
click at [59, 693] on link "Users" at bounding box center [89, 703] width 178 height 37
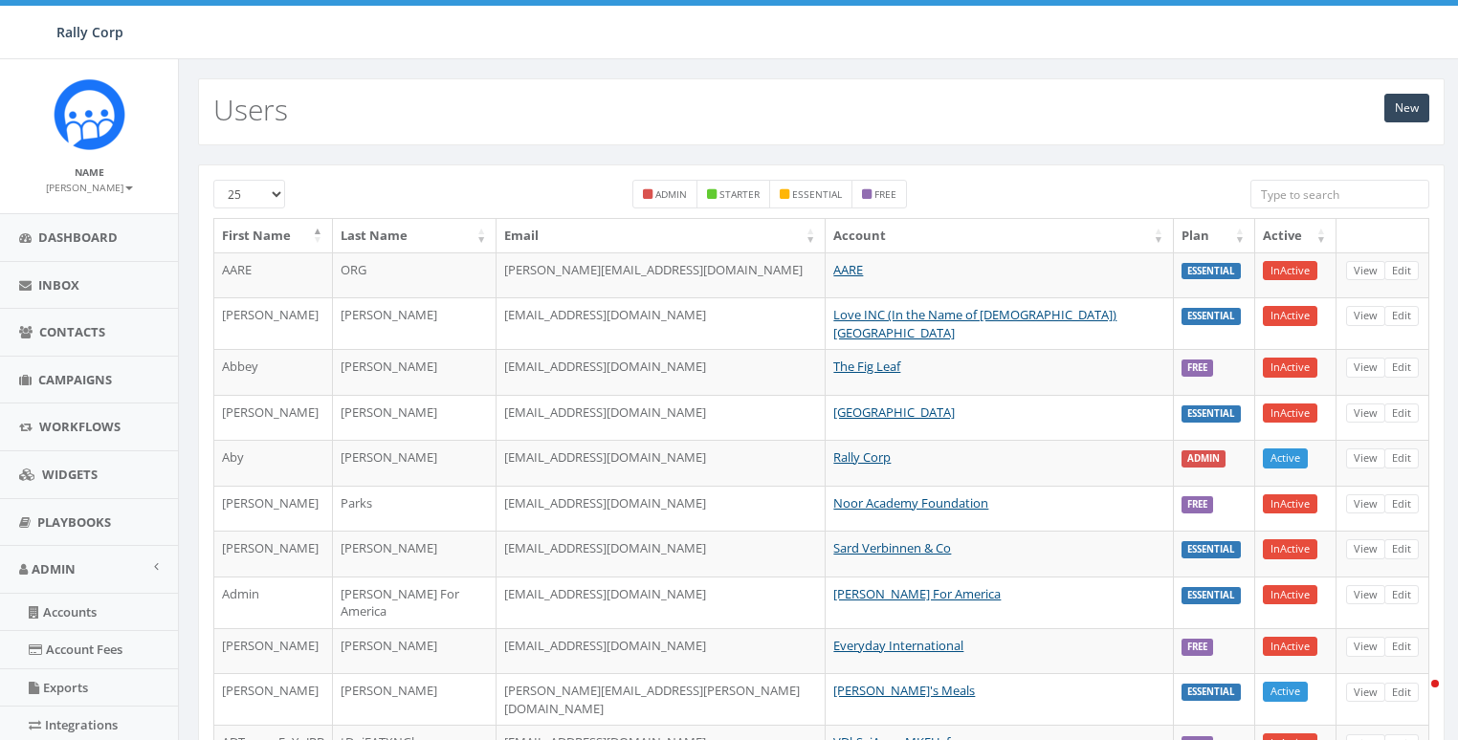
click at [1337, 189] on input "search" at bounding box center [1339, 194] width 179 height 29
paste input "[EMAIL_ADDRESS][DOMAIN_NAME]"
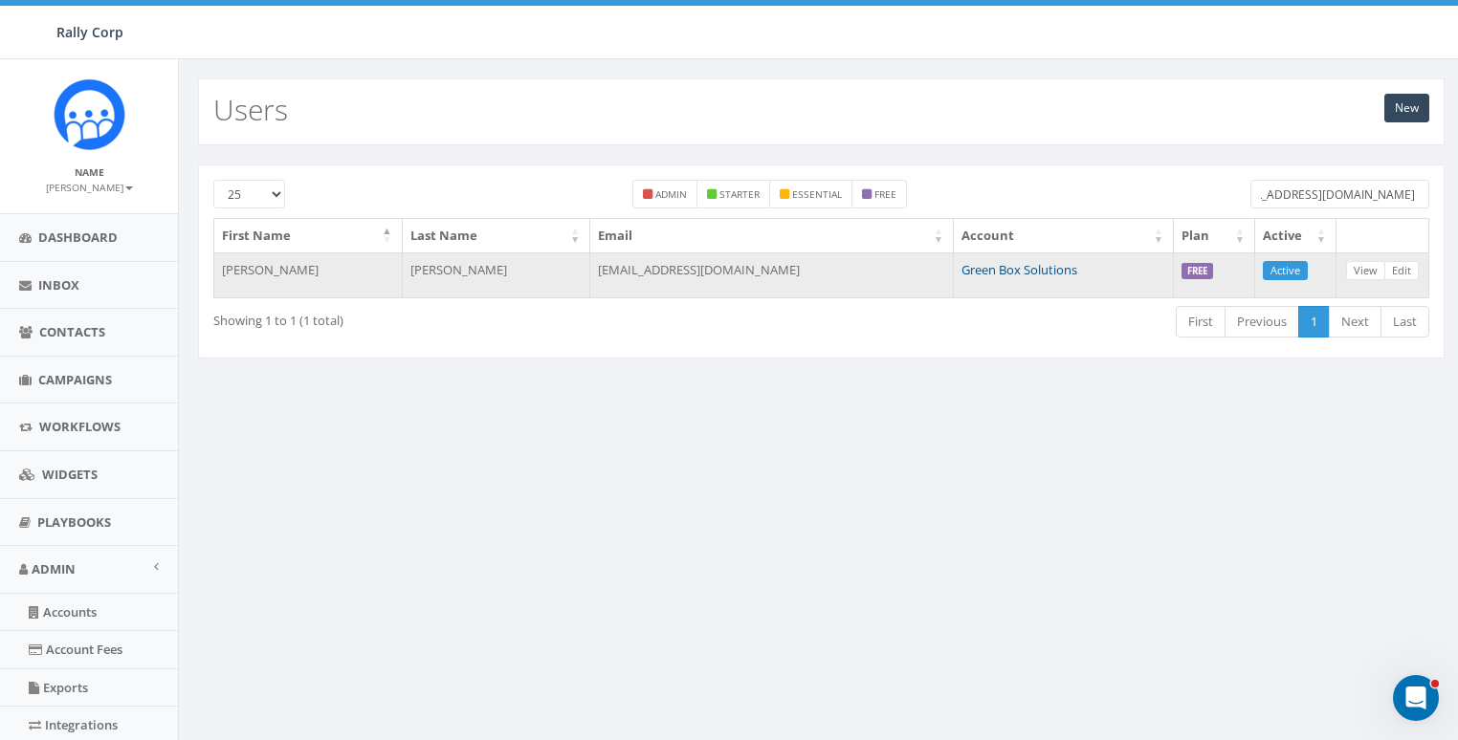
type input "[EMAIL_ADDRESS][DOMAIN_NAME]"
click at [1002, 271] on link "Green Box Solutions" at bounding box center [1019, 269] width 116 height 17
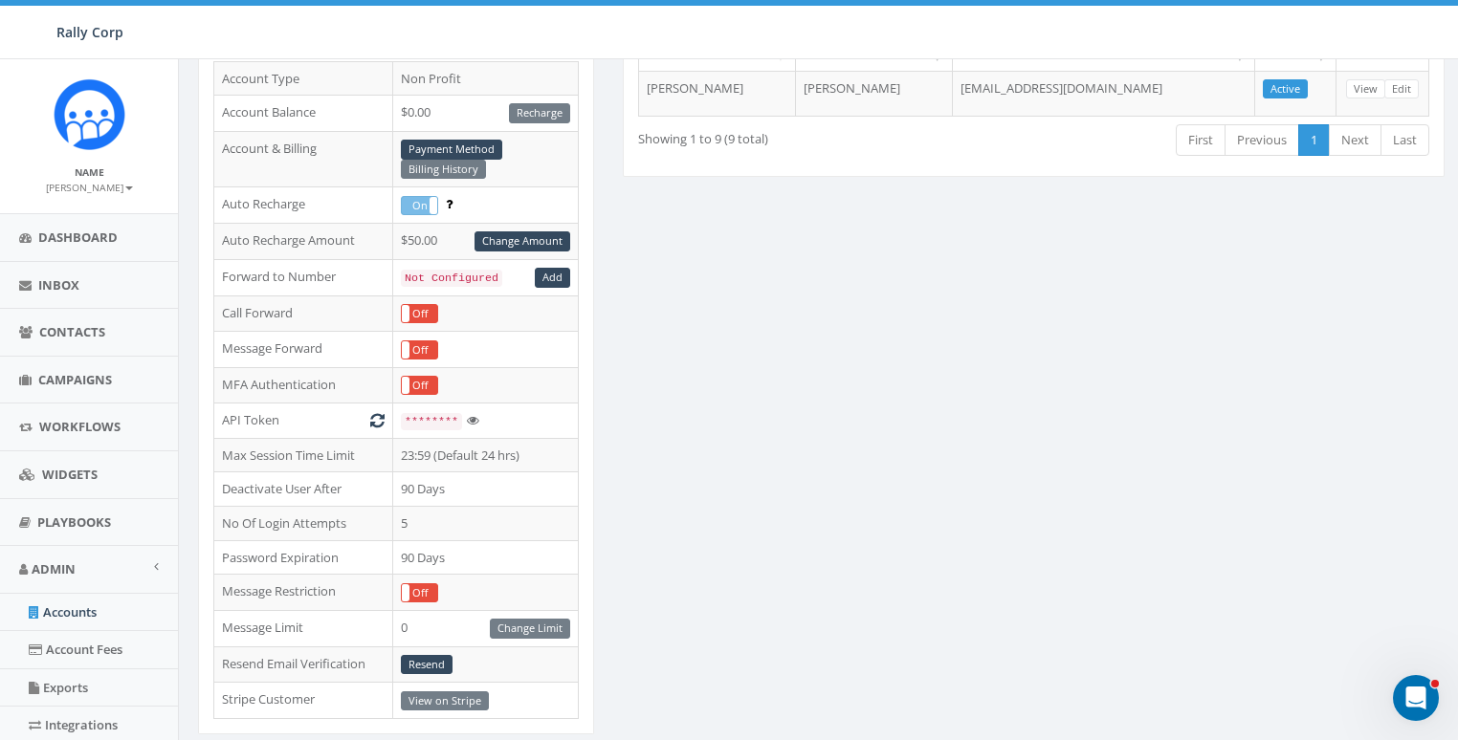
scroll to position [261, 0]
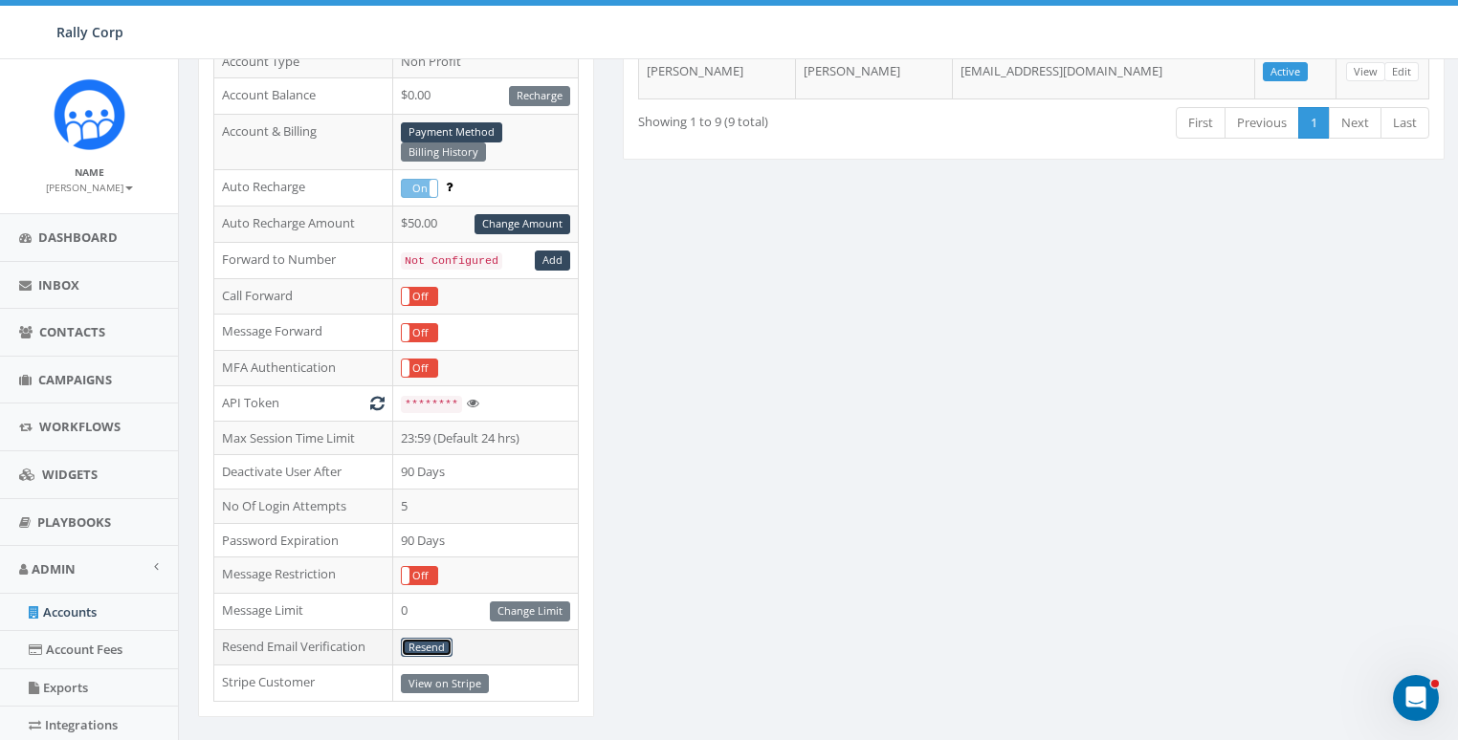
click at [433, 638] on link "Resend" at bounding box center [427, 648] width 52 height 20
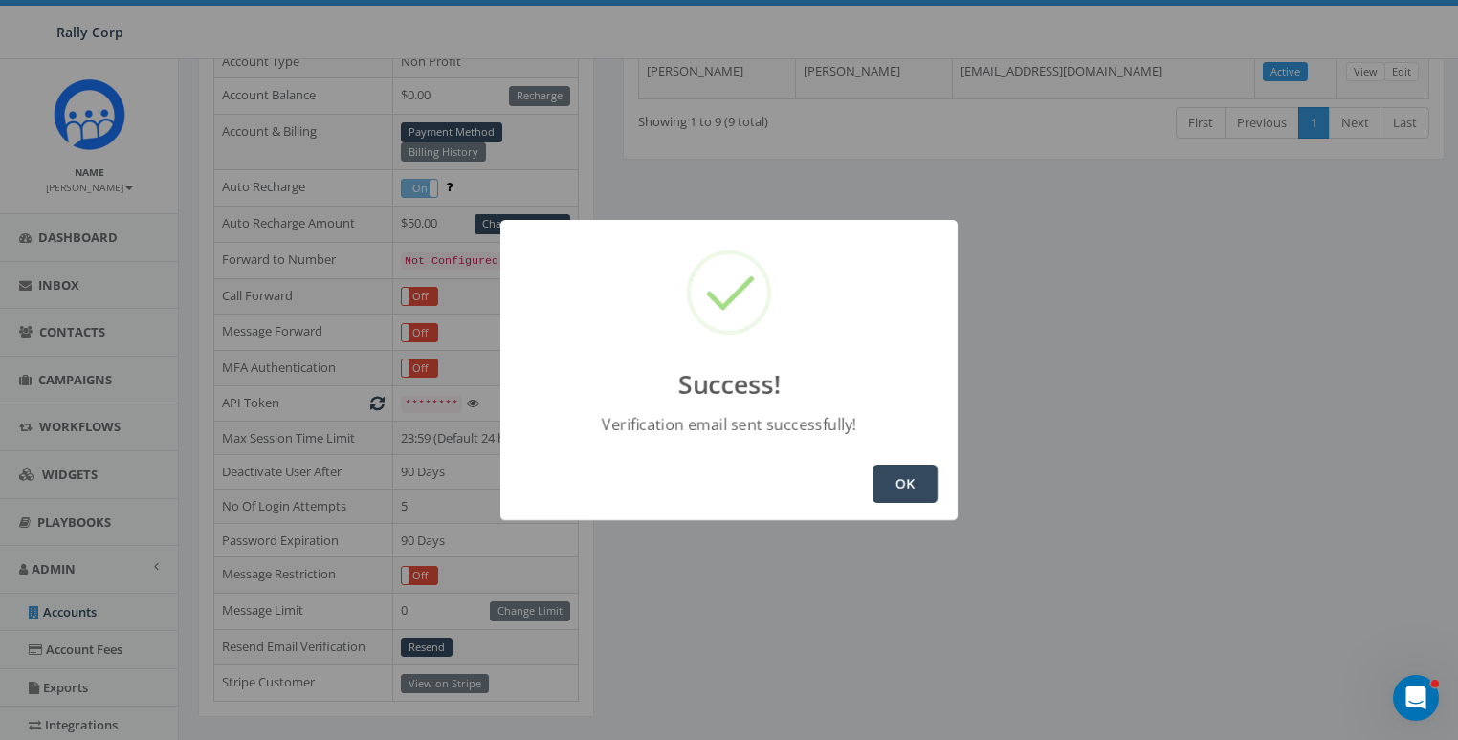
click at [935, 488] on button "OK" at bounding box center [904, 484] width 65 height 38
